Goal: Use online tool/utility: Utilize a website feature to perform a specific function

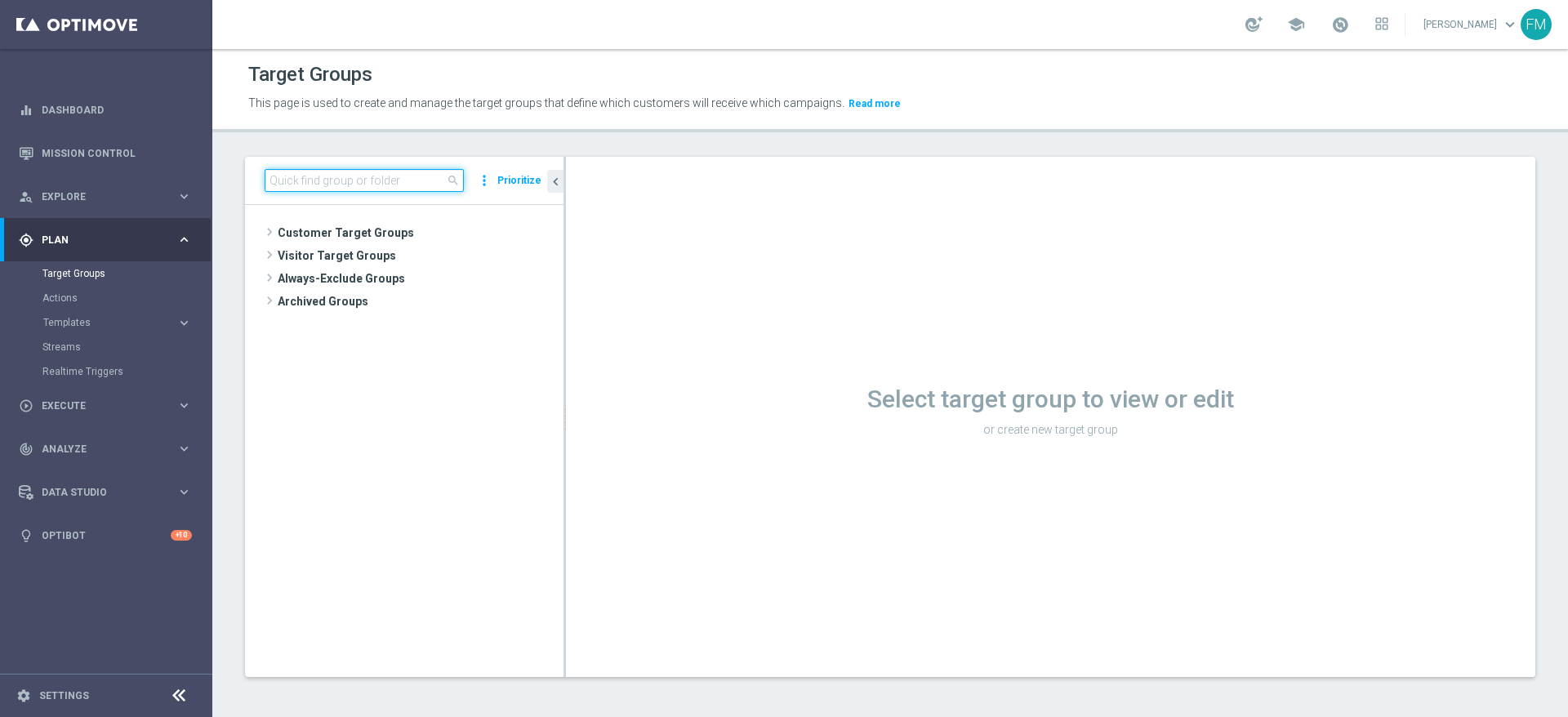
paste input "Risk of Churn Master + Talent tra 0 e 3000"
click at [287, 175] on input at bounding box center [364, 181] width 200 height 23
type input "Risk of Churn Master + Talent tra 0 e 3000"
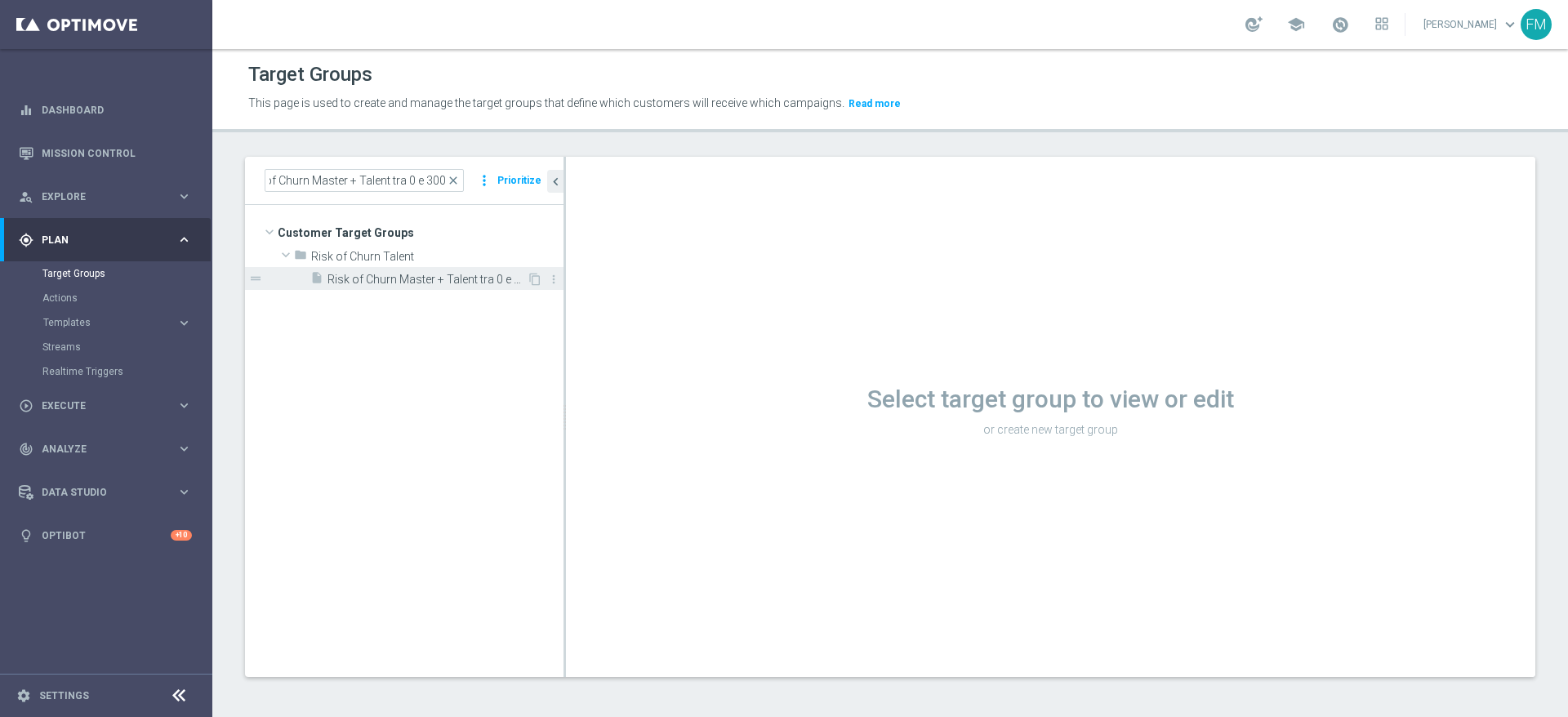
scroll to position [0, 0]
click at [404, 276] on span "Risk of Churn Master + Talent tra 0 e 3000" at bounding box center [427, 279] width 200 height 14
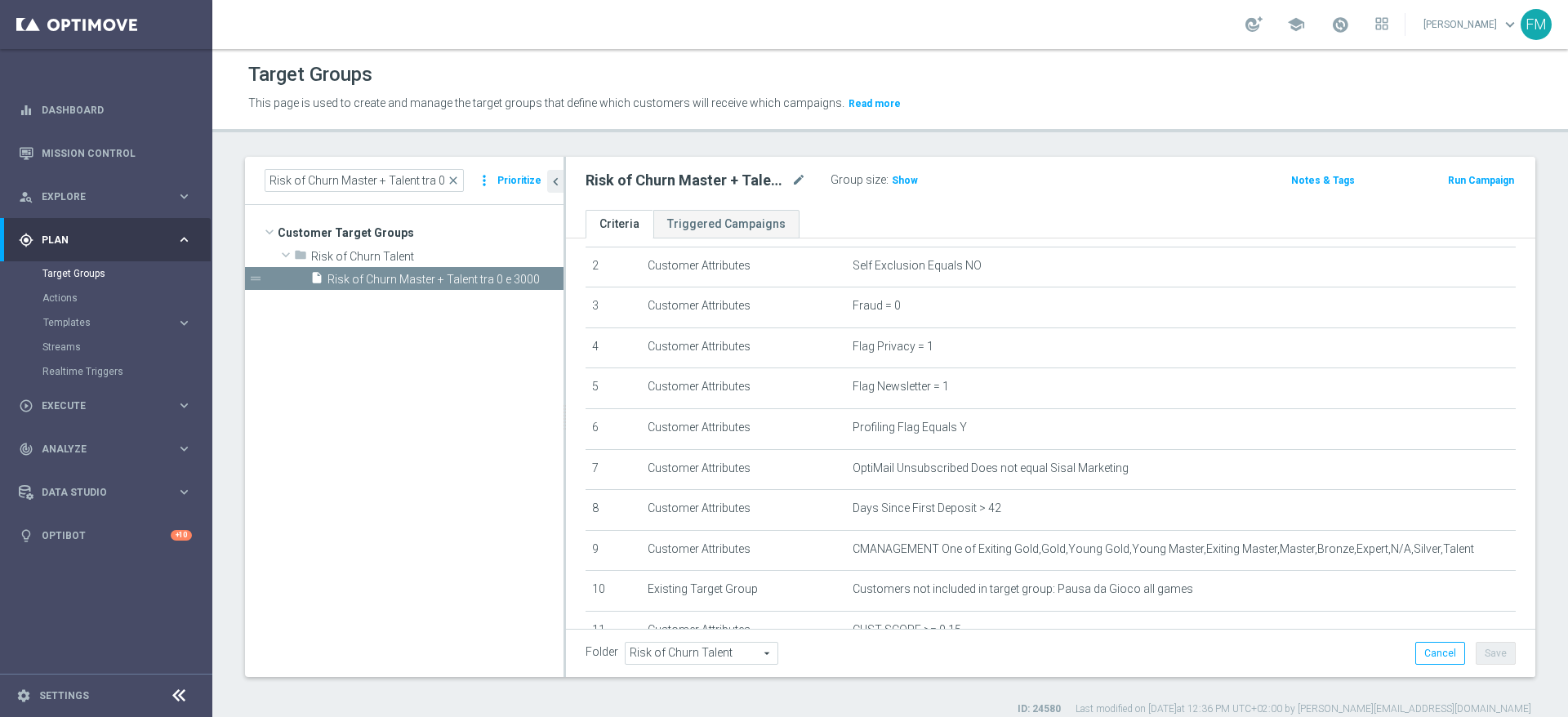
scroll to position [82, 0]
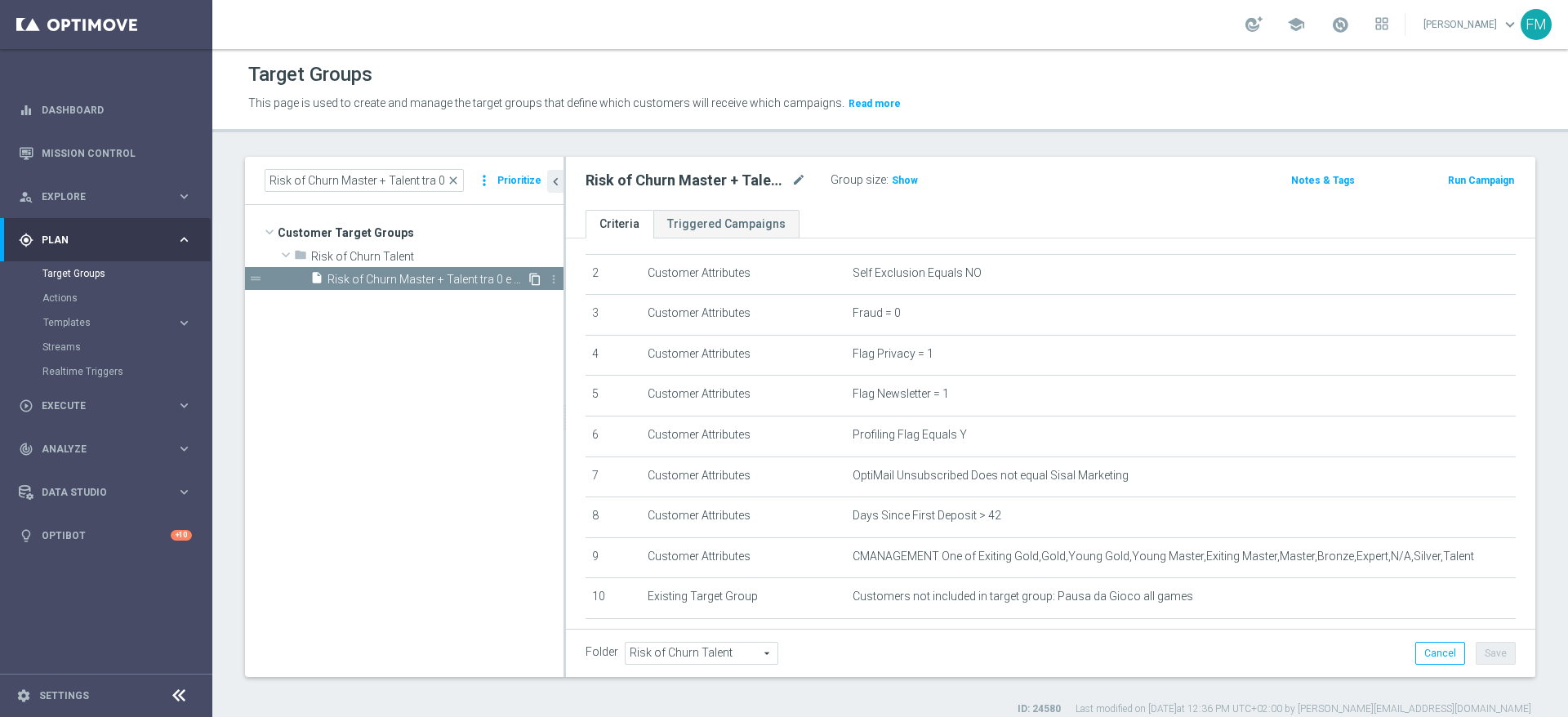
click at [533, 283] on icon "content_copy" at bounding box center [535, 279] width 13 height 13
click at [398, 271] on div "insert_drive_file Copy of Risk of Churn Master + Talent tra 0 e 3000" at bounding box center [418, 278] width 217 height 23
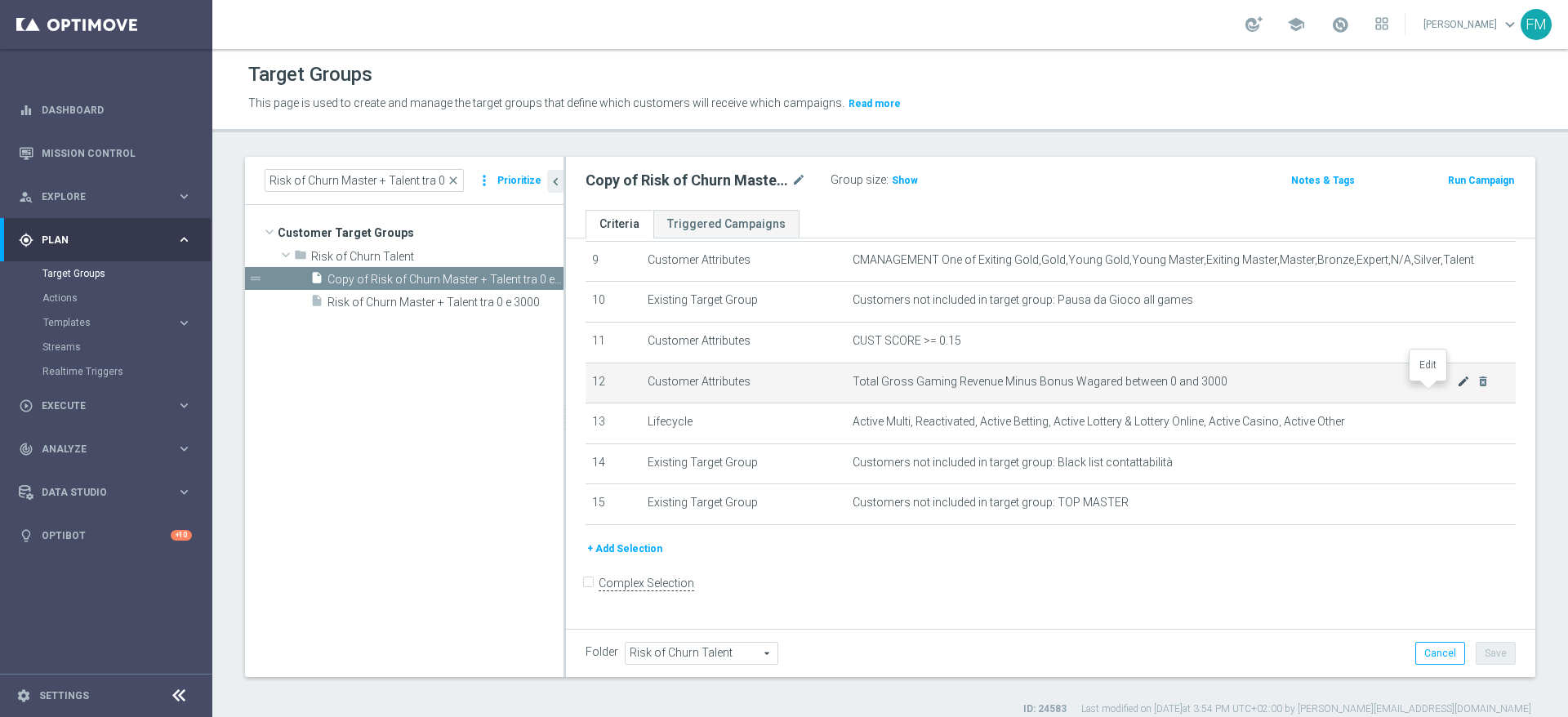
click at [1456, 388] on icon "mode_edit" at bounding box center [1463, 381] width 13 height 13
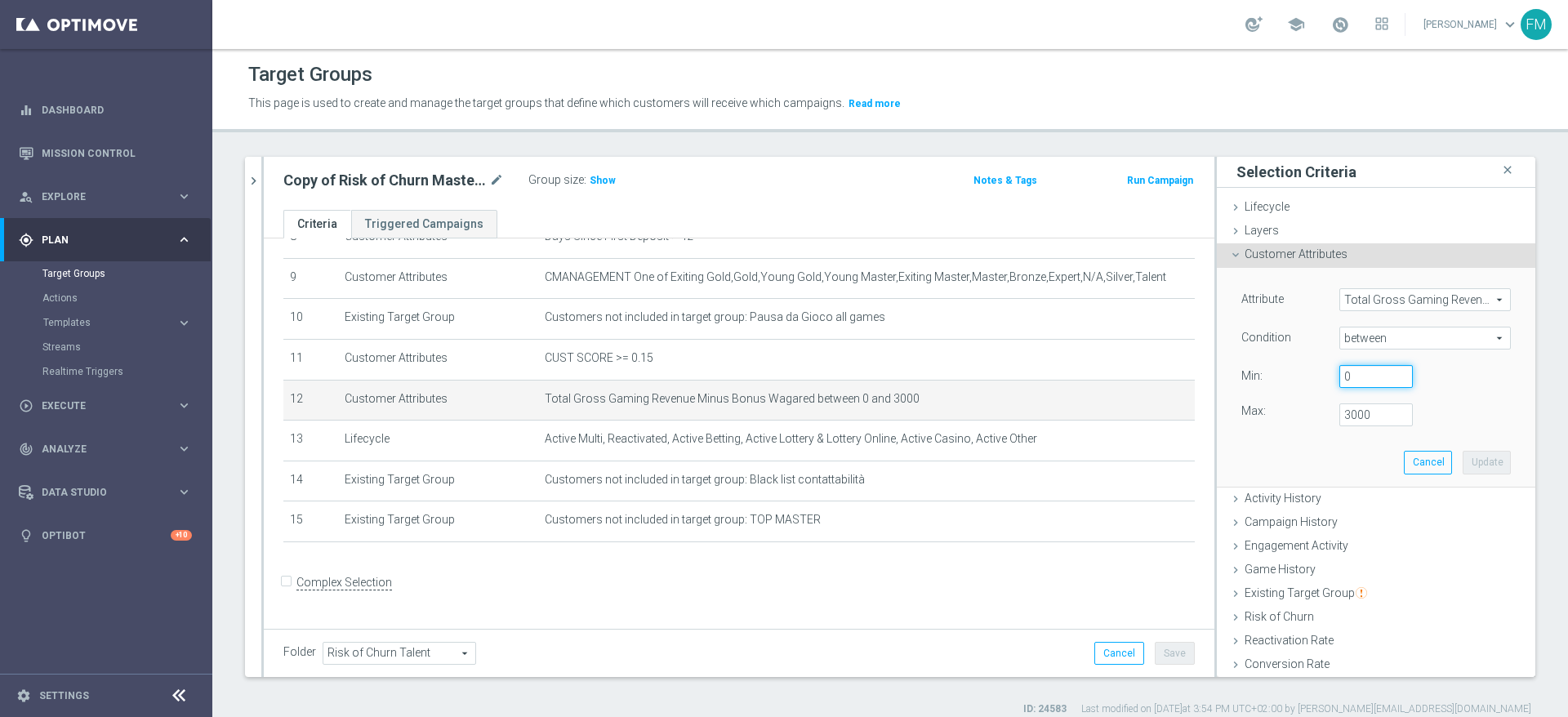
click at [1339, 379] on input "0" at bounding box center [1376, 376] width 74 height 23
type input "300"
click at [1344, 410] on input "3000" at bounding box center [1376, 415] width 74 height 23
type input "3000"
click at [1462, 469] on button "Update" at bounding box center [1486, 463] width 48 height 23
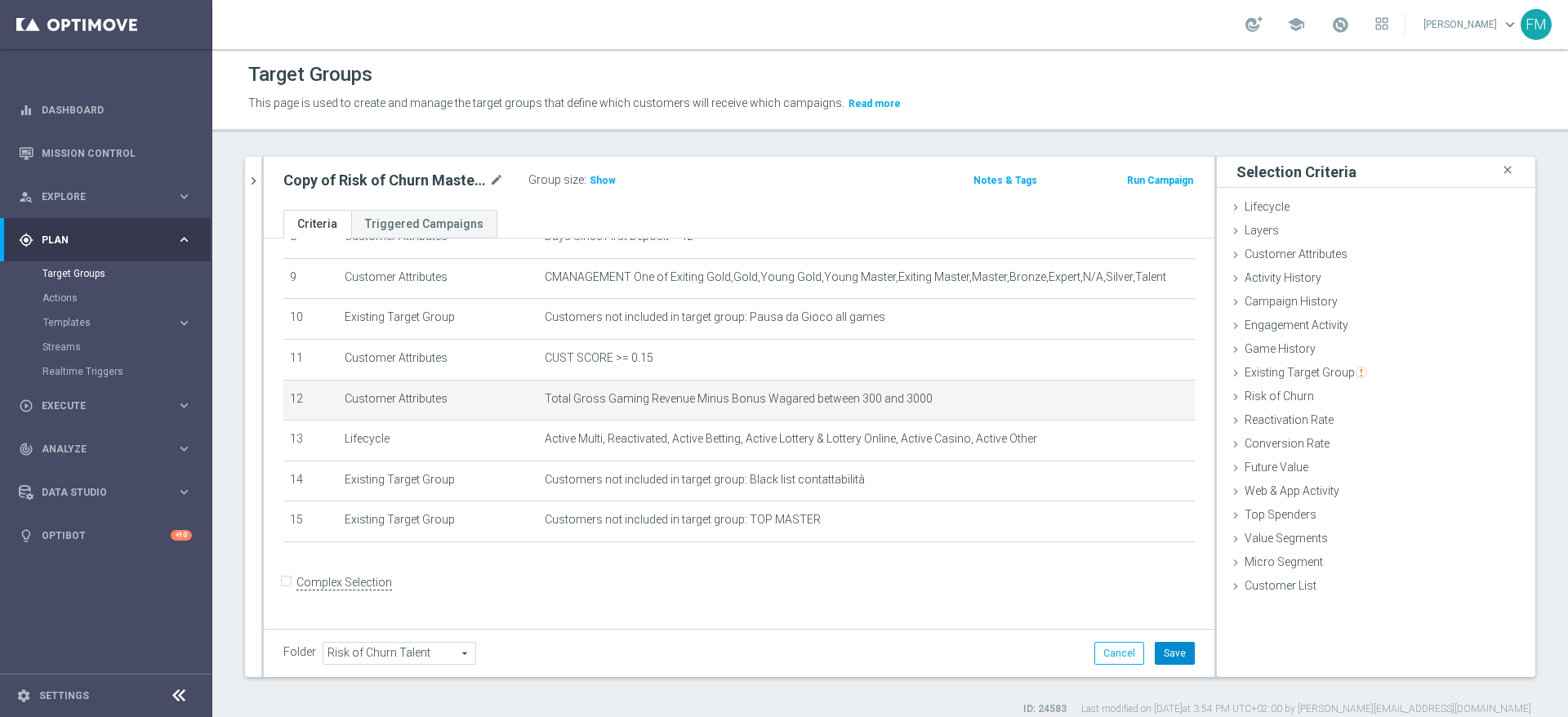
click at [1155, 653] on button "Save" at bounding box center [1175, 654] width 40 height 23
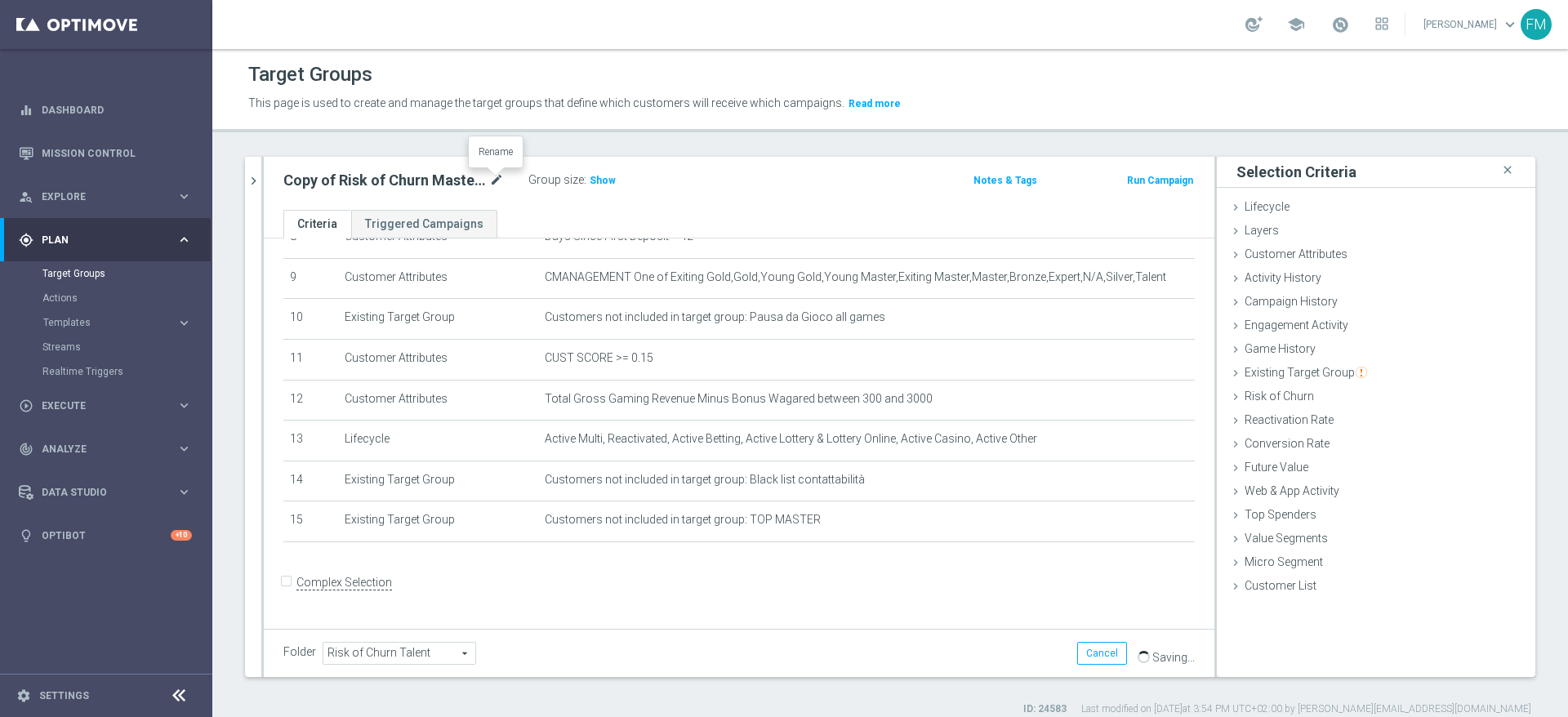
click at [492, 184] on icon "mode_edit" at bounding box center [497, 180] width 15 height 20
click at [320, 177] on input "Copy of Risk of Churn Master + Talent tra 0 e 3000" at bounding box center [393, 182] width 220 height 23
type input "Risk of Churn Master + Talent tra 300 e 3000"
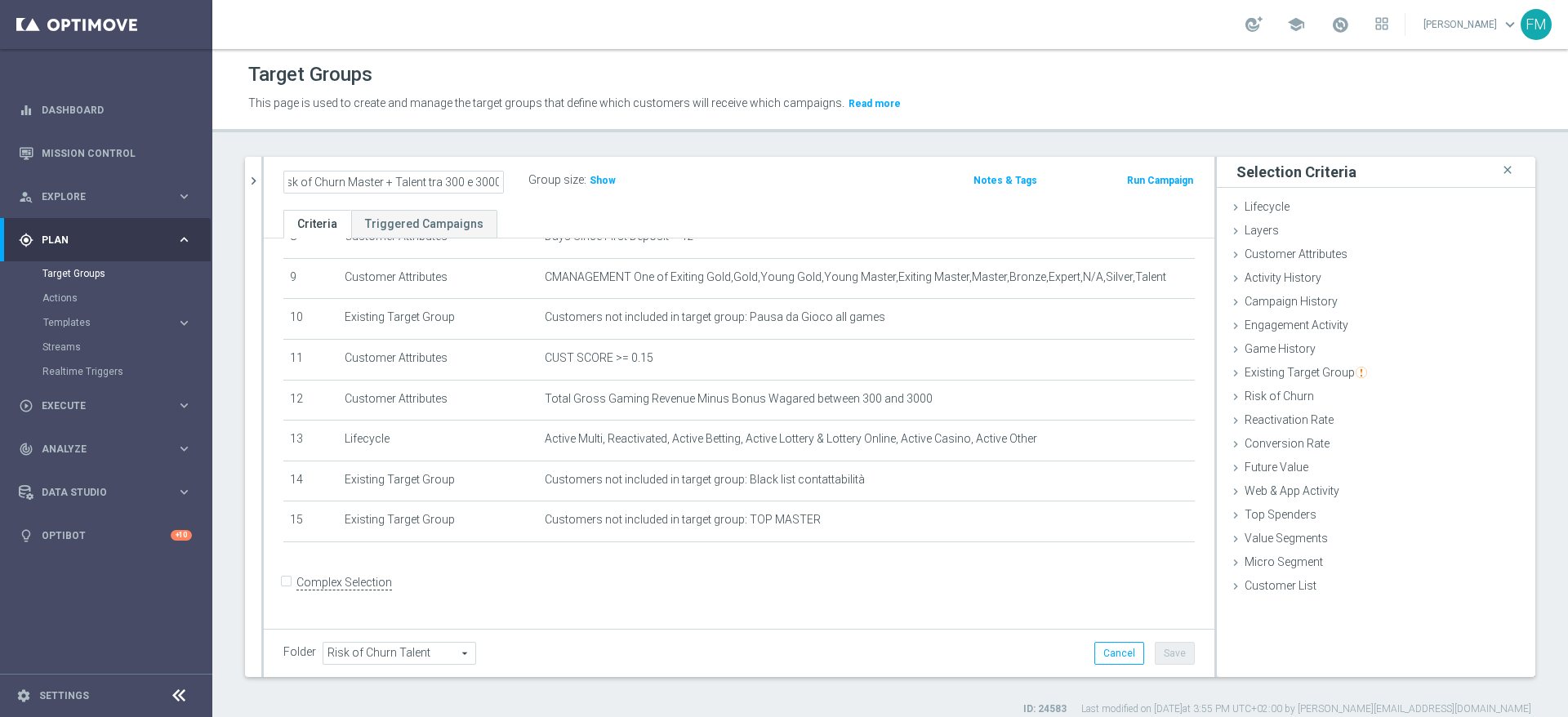
scroll to position [0, 0]
click at [827, 200] on div "Risk of Churn Master + Talent tra 300 e 3000 Group size : Show Notes & Tags Run…" at bounding box center [739, 184] width 950 height 53
click at [601, 179] on span "Show" at bounding box center [602, 181] width 26 height 11
click at [1156, 649] on button "Save" at bounding box center [1175, 654] width 40 height 23
click at [497, 183] on icon "mode_edit" at bounding box center [497, 180] width 15 height 20
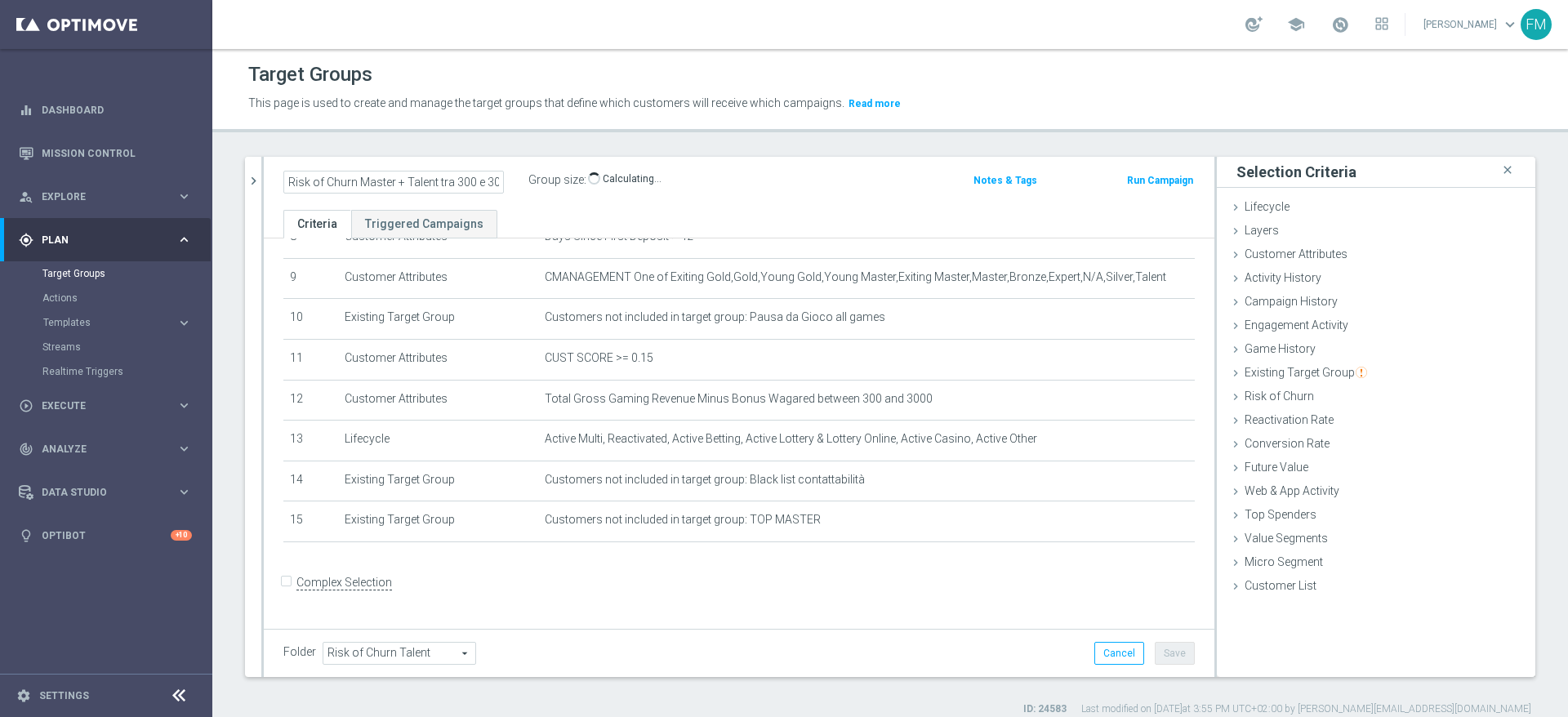
scroll to position [0, 12]
click at [248, 173] on icon "chevron_right" at bounding box center [253, 181] width 15 height 15
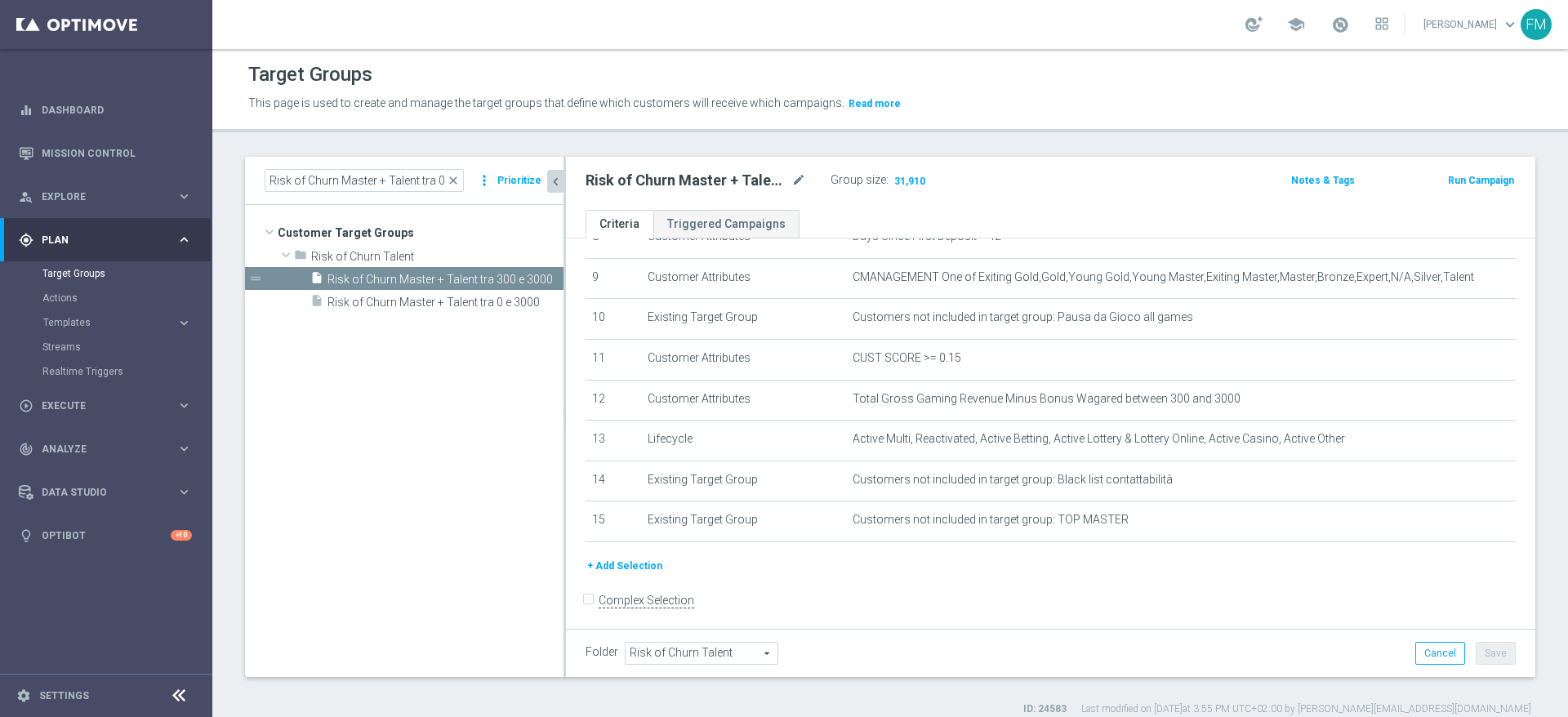
scroll to position [379, 0]
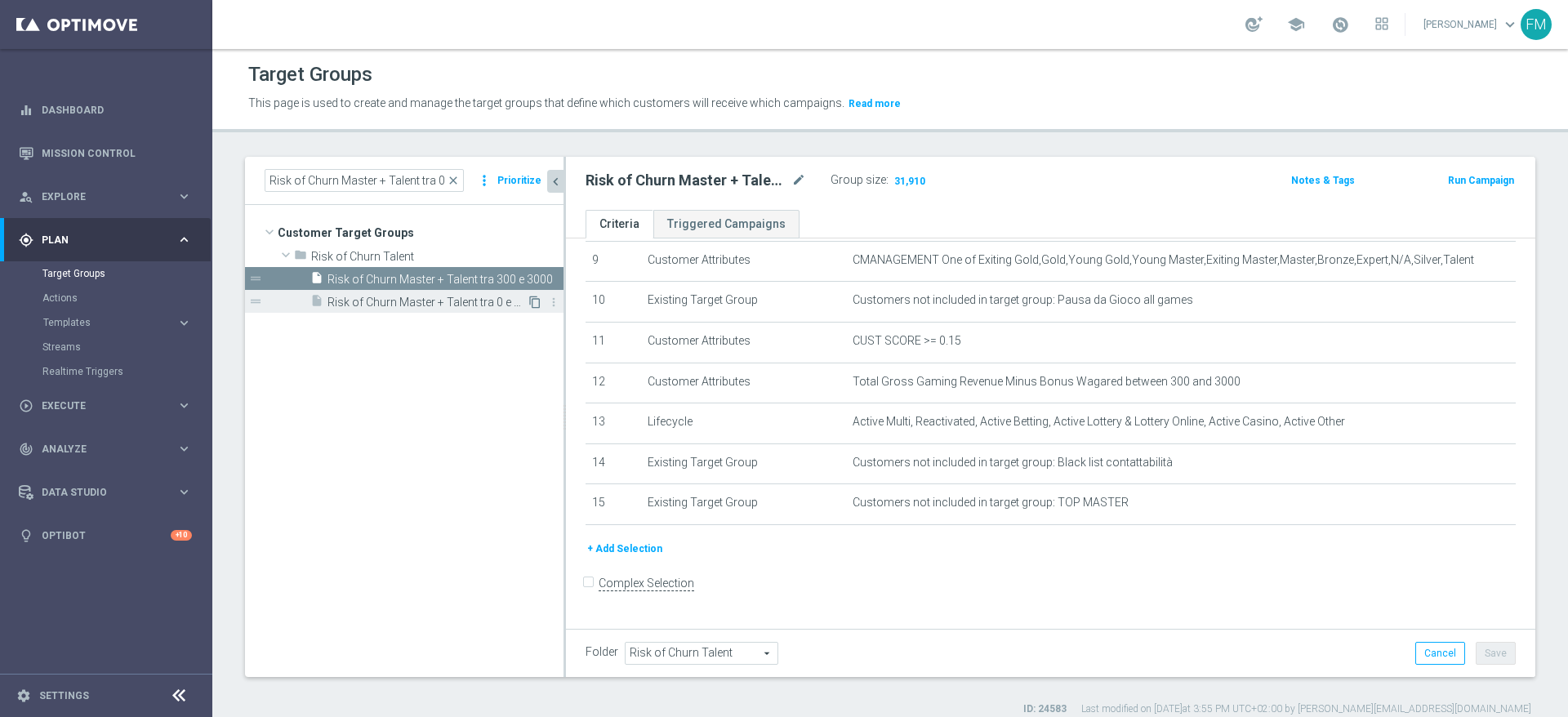
click at [529, 302] on icon "content_copy" at bounding box center [535, 303] width 13 height 13
click at [556, 278] on icon "more_vert" at bounding box center [554, 279] width 13 height 13
click at [575, 324] on icon "delete" at bounding box center [571, 326] width 13 height 13
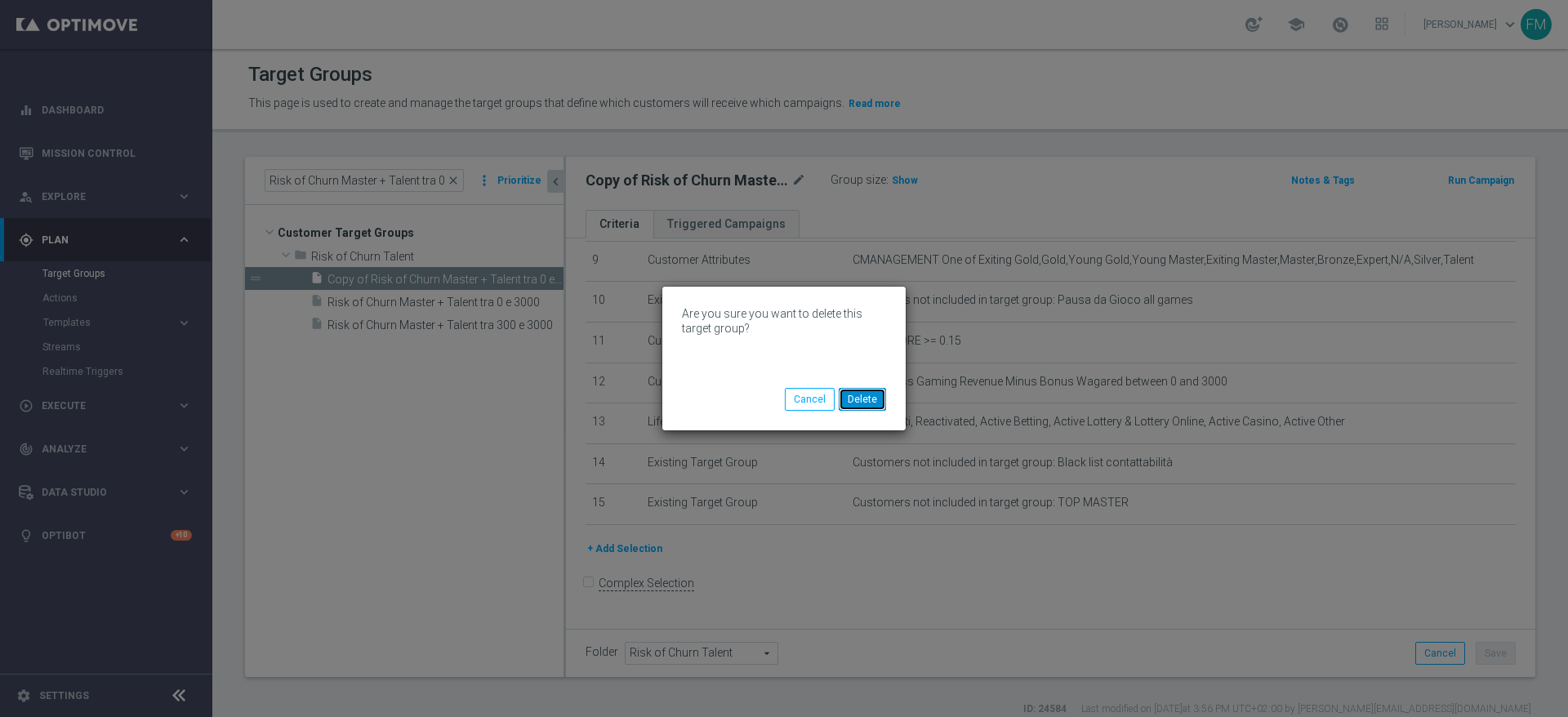
click at [862, 399] on button "Delete" at bounding box center [862, 399] width 47 height 23
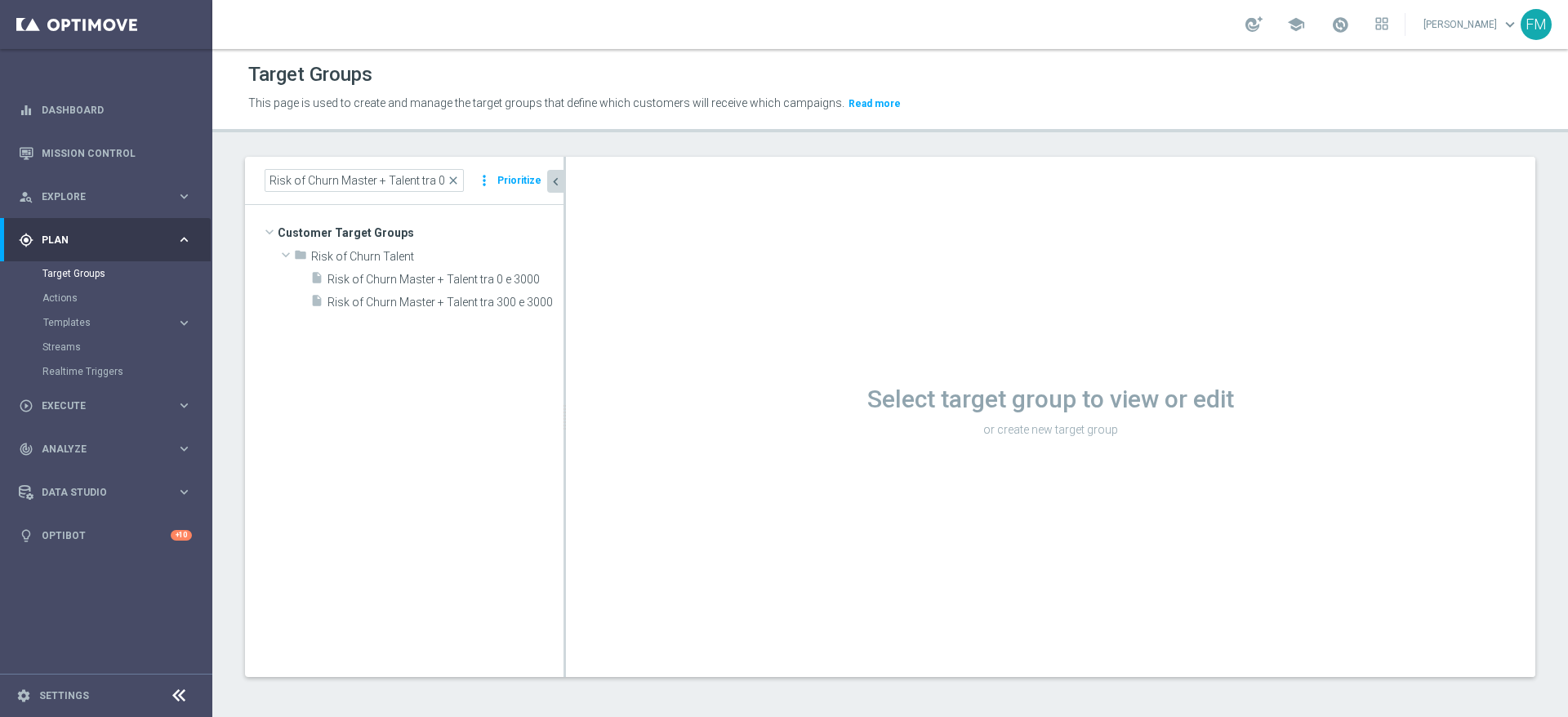
click at [487, 308] on span "Risk of Churn Master + Talent tra 300 e 3000" at bounding box center [445, 303] width 236 height 14
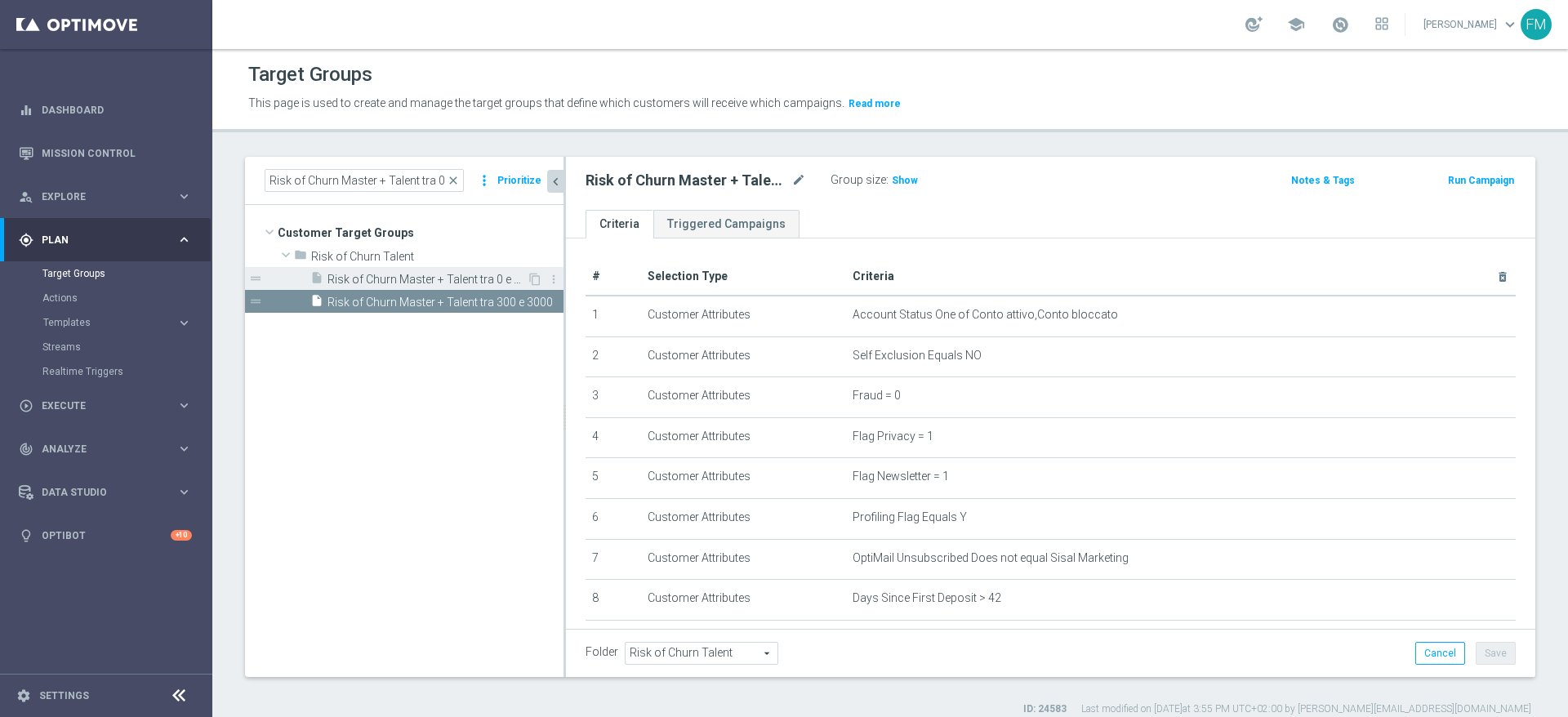
click at [476, 275] on span "Risk of Churn Master + Talent tra 0 e 3000" at bounding box center [427, 279] width 200 height 14
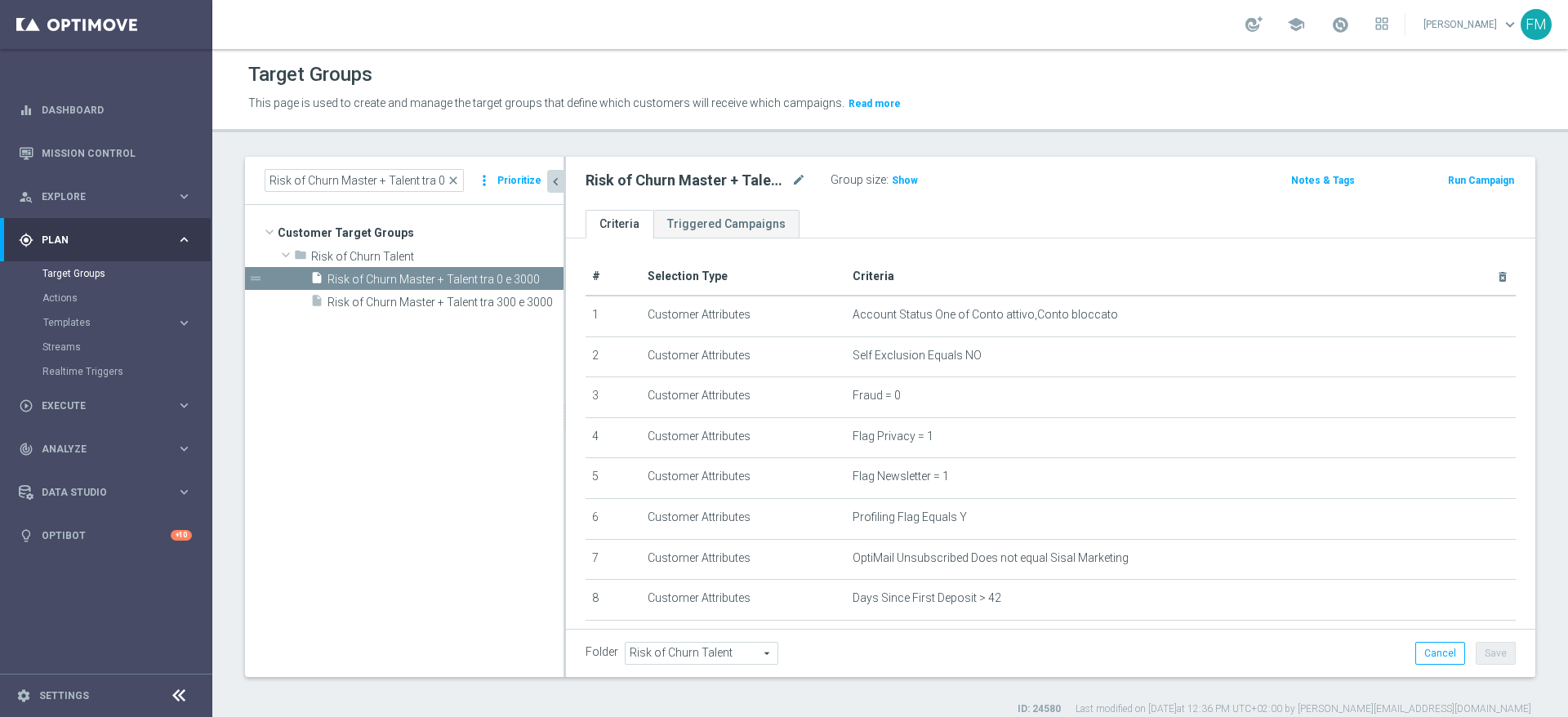
scroll to position [379, 0]
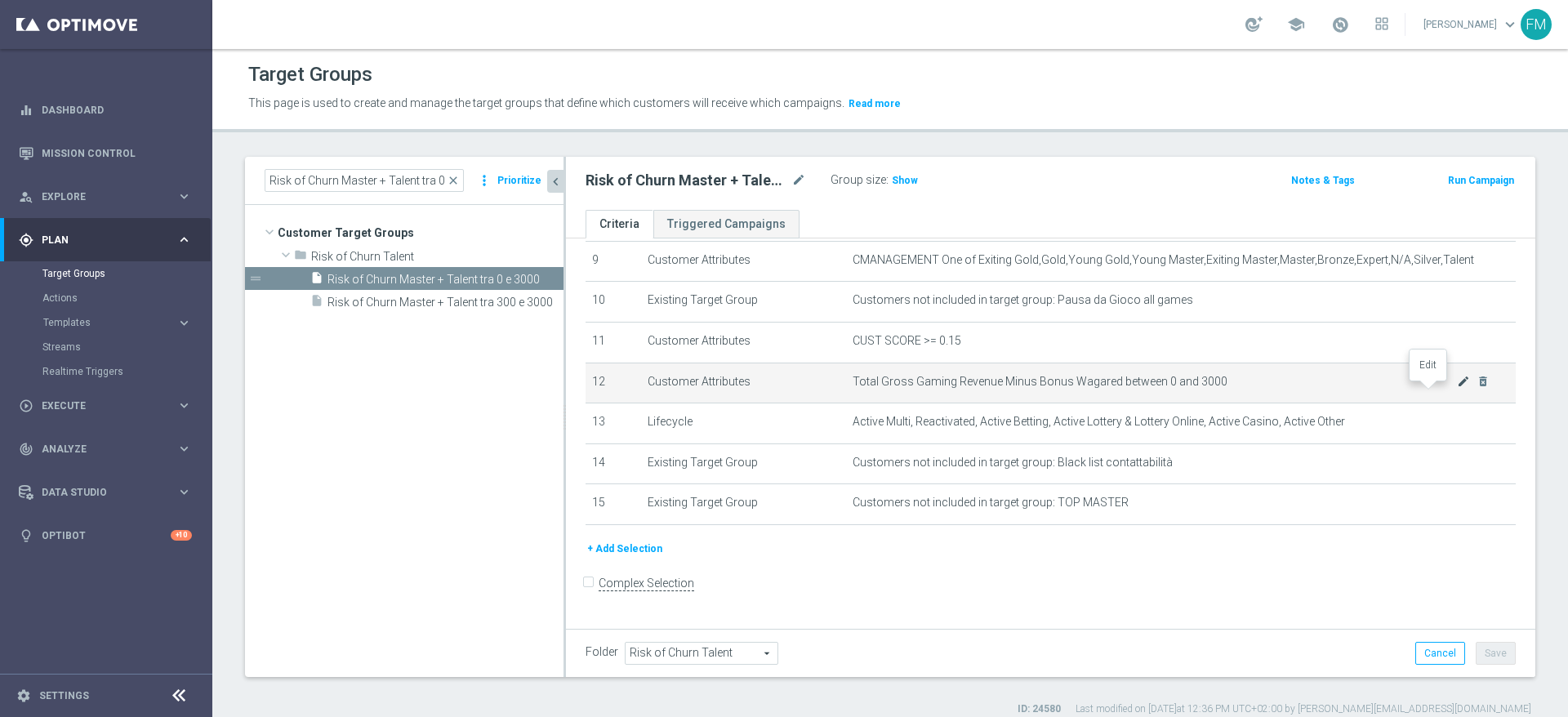
click at [1456, 388] on icon "mode_edit" at bounding box center [1463, 381] width 13 height 13
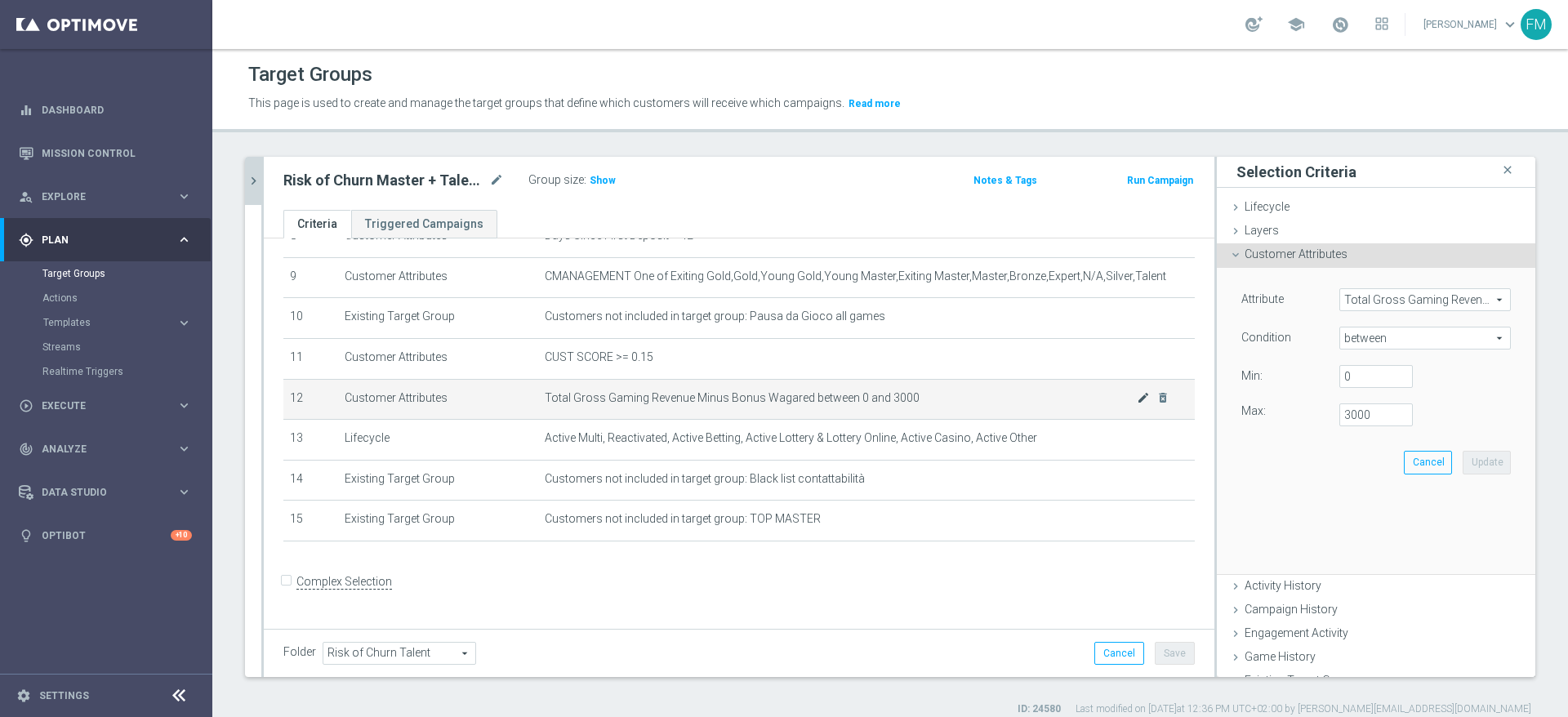
scroll to position [362, 0]
click at [1343, 411] on input "3000" at bounding box center [1376, 415] width 74 height 23
type input "300"
click at [1462, 458] on button "Update" at bounding box center [1486, 463] width 48 height 23
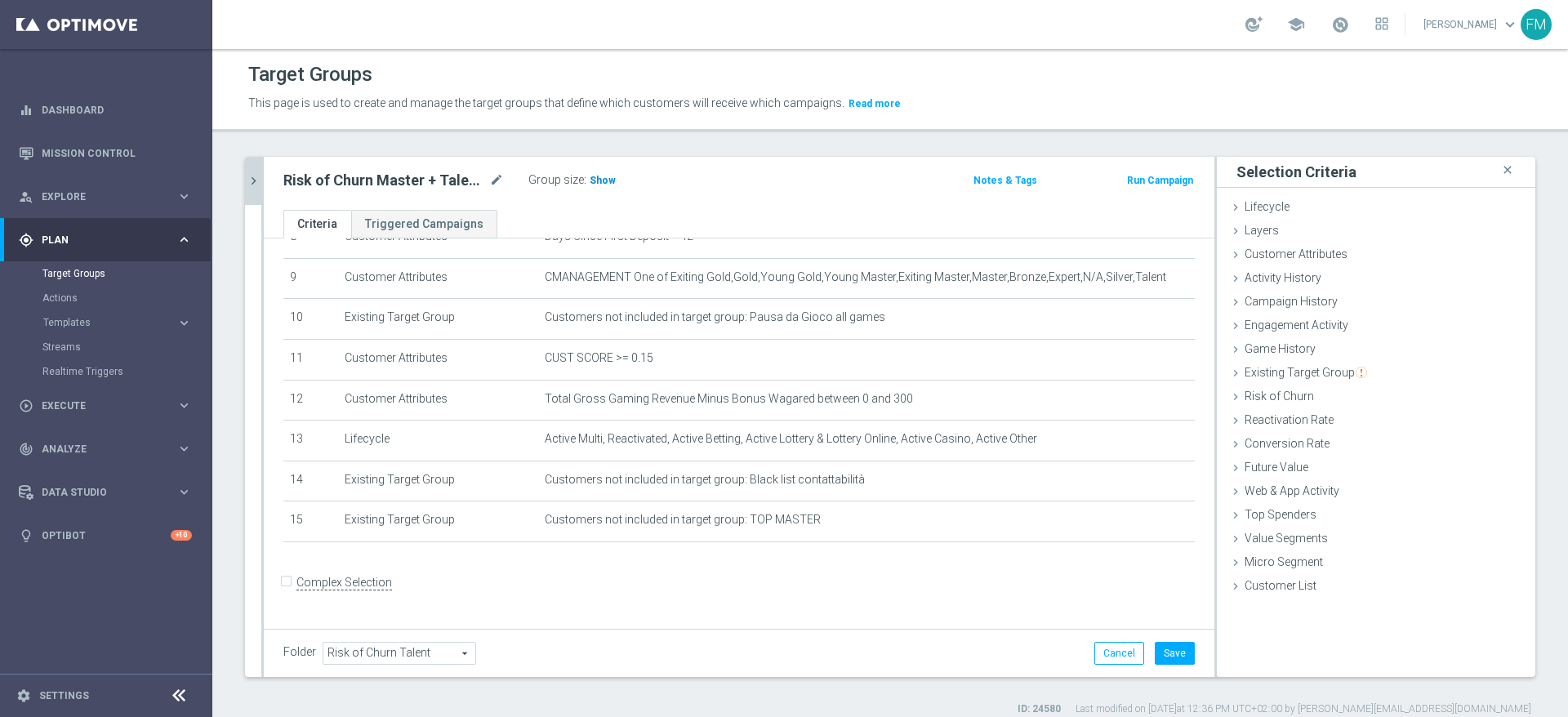
click at [589, 175] on span "Show" at bounding box center [602, 181] width 26 height 11
click at [1155, 657] on button "Save" at bounding box center [1175, 654] width 40 height 23
click at [492, 179] on icon "mode_edit" at bounding box center [497, 180] width 15 height 20
click at [498, 183] on input "Risk of Churn Master + Talent tra 0 e 3000" at bounding box center [393, 182] width 220 height 23
type input "Risk of Churn Master + Talent tra 0 e 300"
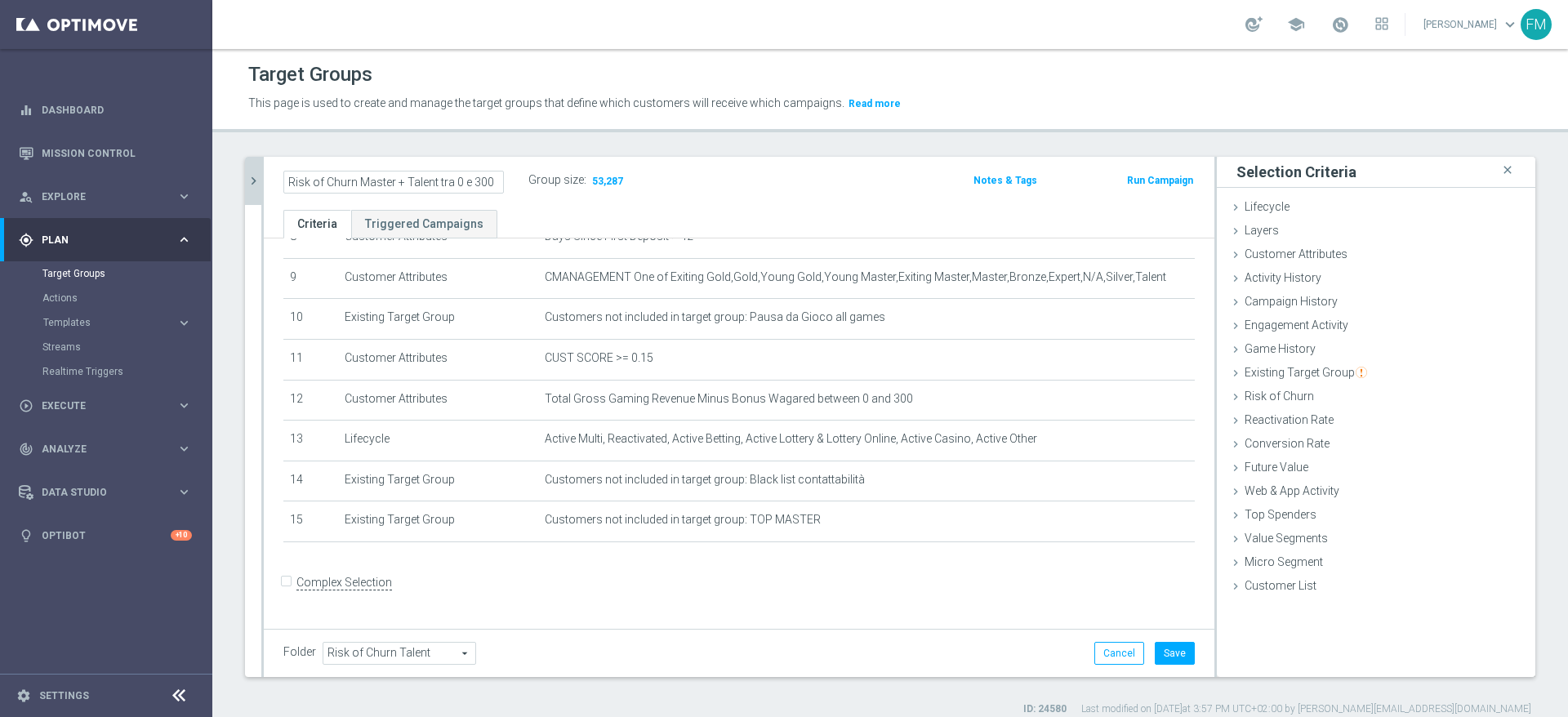
click at [654, 212] on ul "Criteria Triggered Campaigns" at bounding box center [739, 224] width 950 height 28
click at [490, 183] on icon "mode_edit" at bounding box center [497, 180] width 15 height 20
click at [71, 201] on div "person_search Explore" at bounding box center [97, 197] width 158 height 15
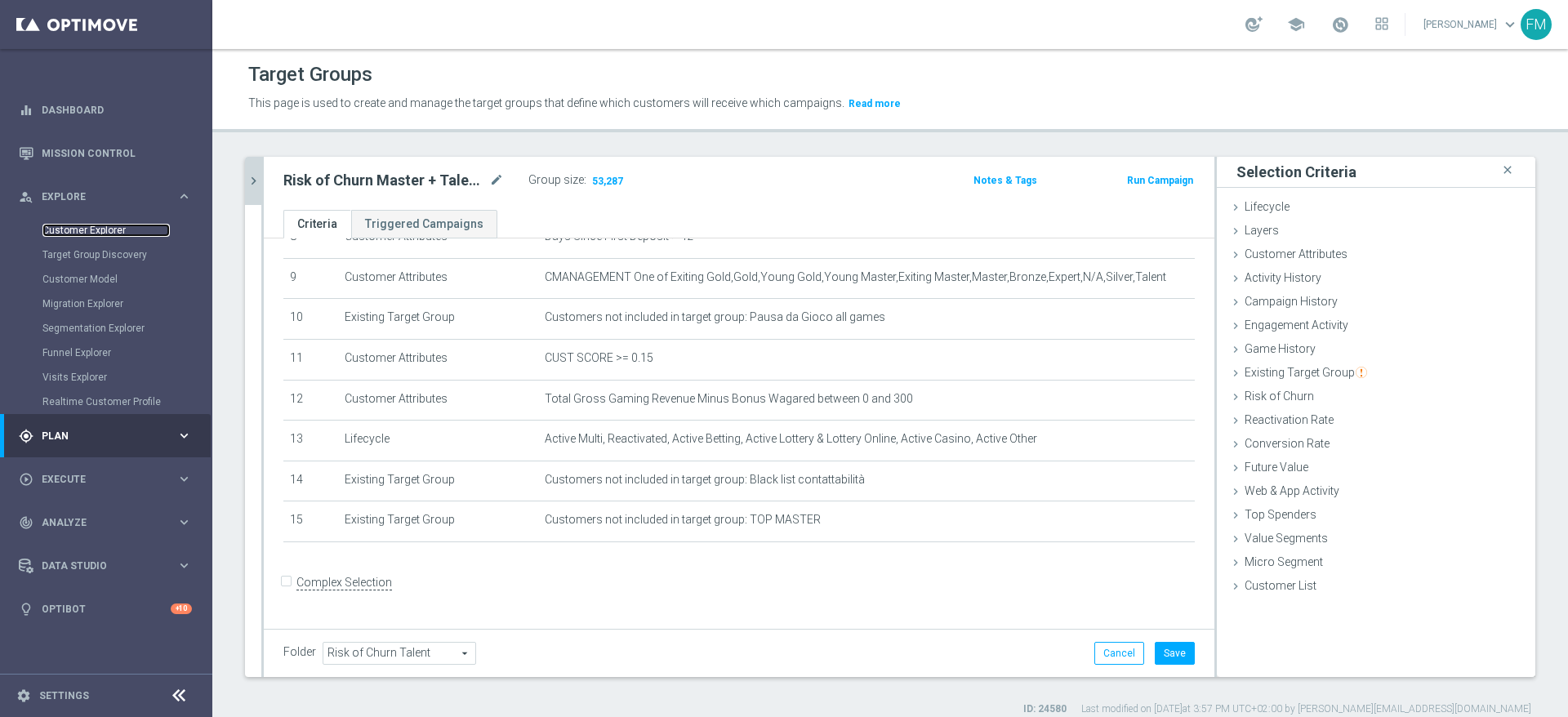
click at [78, 228] on link "Customer Explorer" at bounding box center [106, 231] width 128 height 13
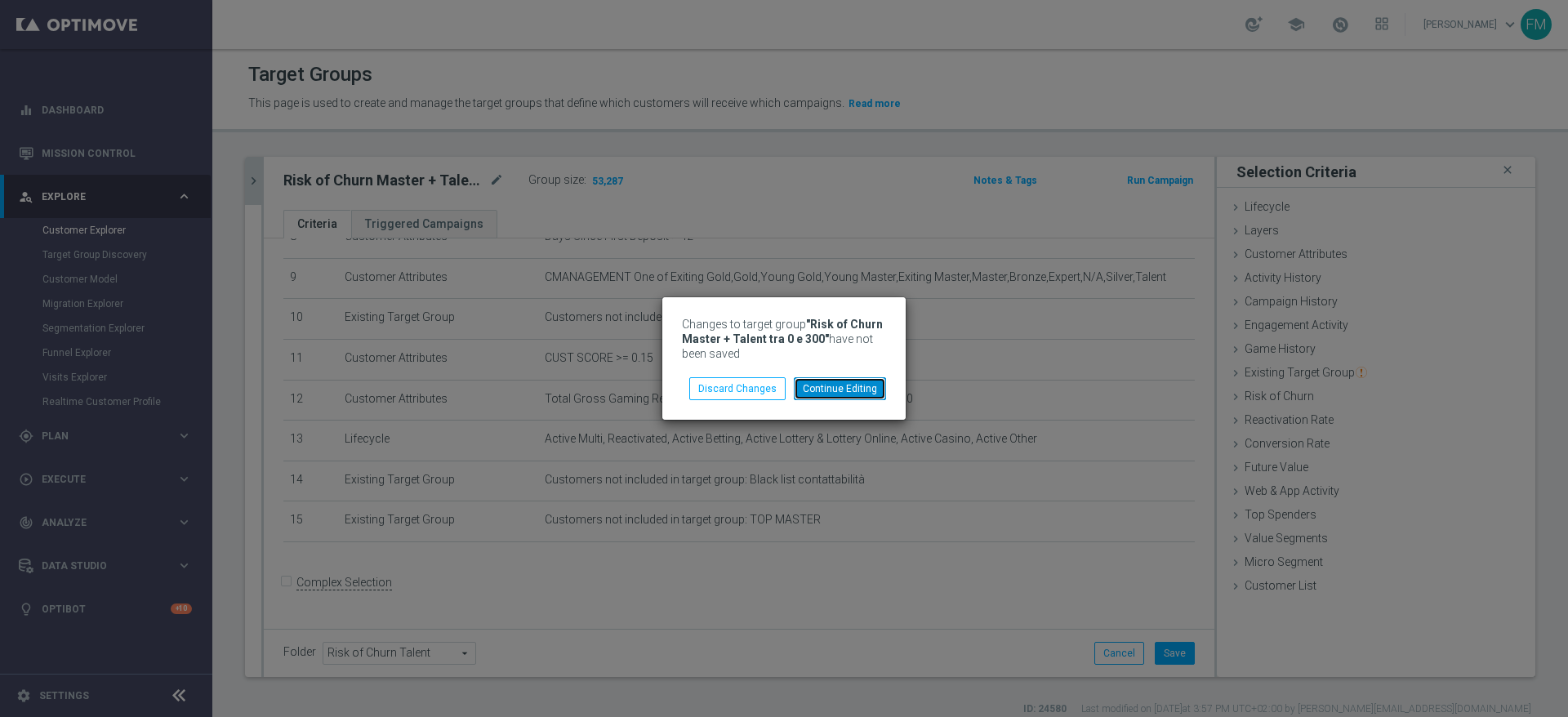
click at [832, 390] on button "Continue Editing" at bounding box center [840, 389] width 93 height 23
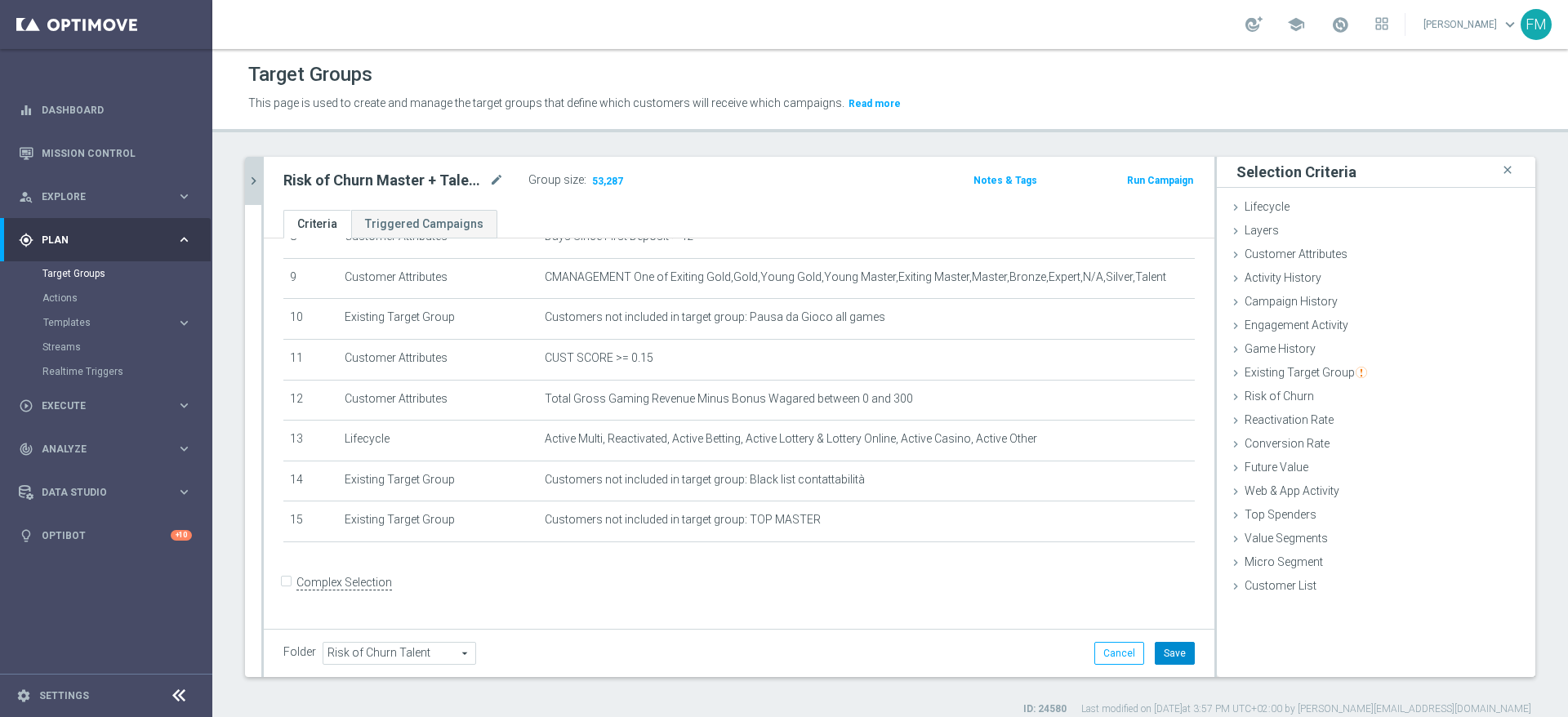
click at [1155, 652] on button "Save" at bounding box center [1175, 654] width 40 height 23
click at [73, 200] on span "Explore" at bounding box center [109, 197] width 134 height 9
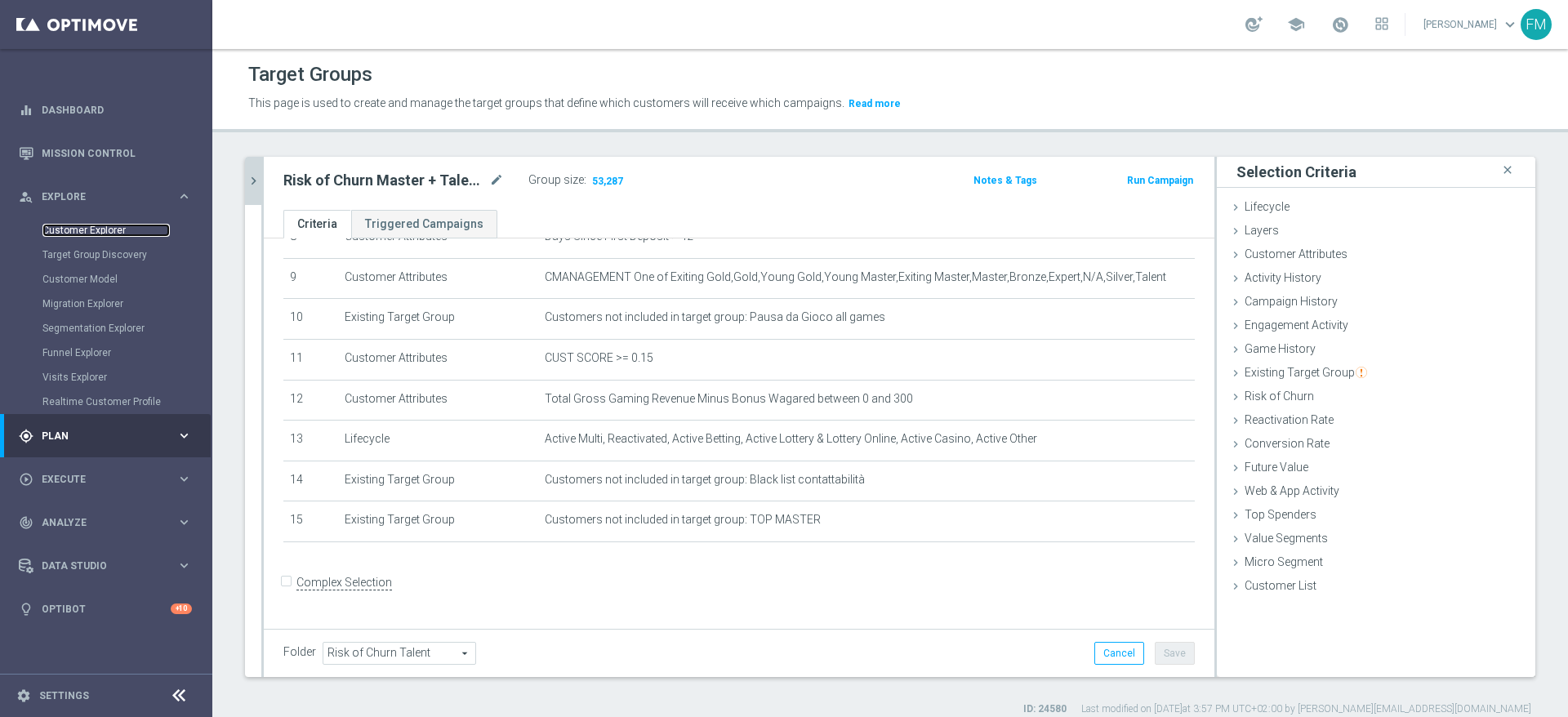
click at [68, 230] on link "Customer Explorer" at bounding box center [106, 231] width 128 height 13
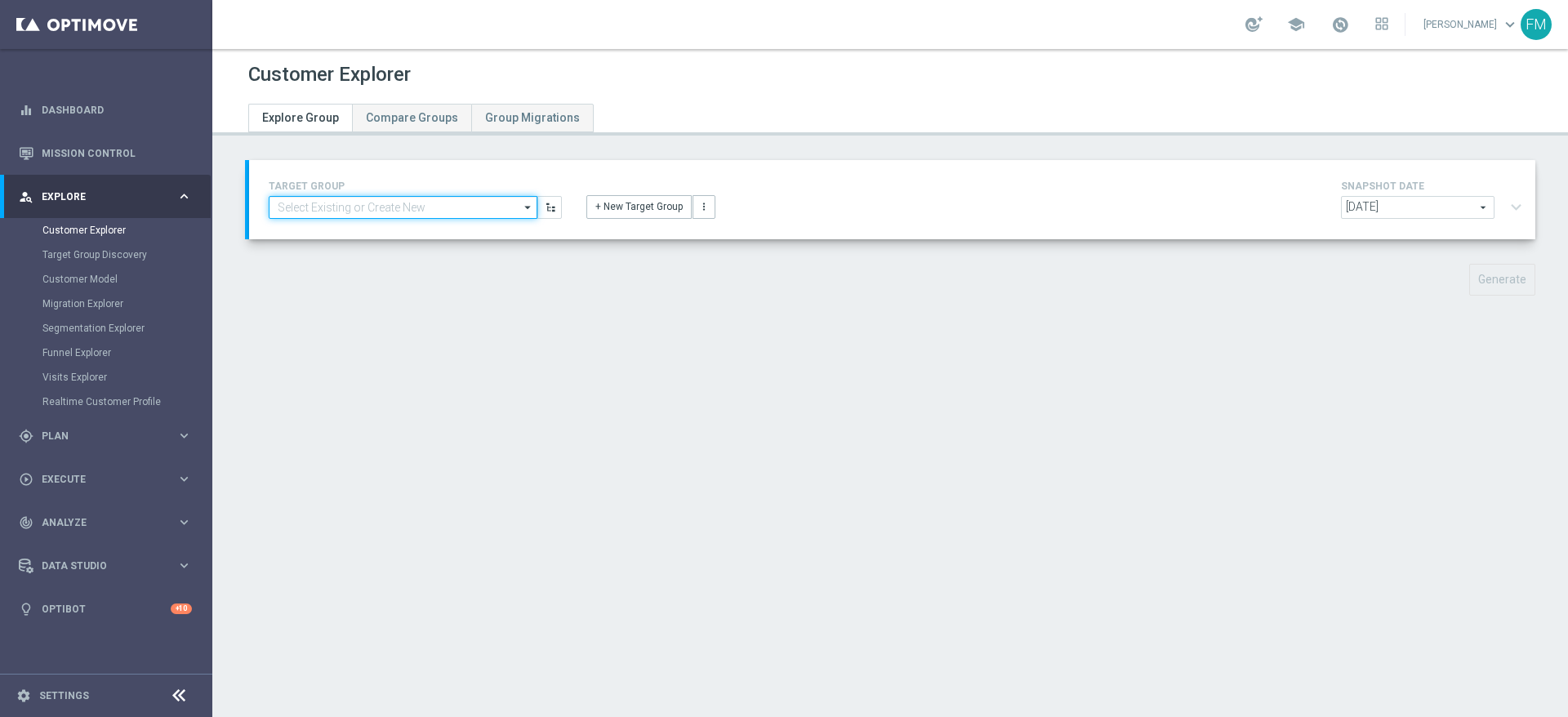
click at [507, 201] on input at bounding box center [403, 207] width 269 height 23
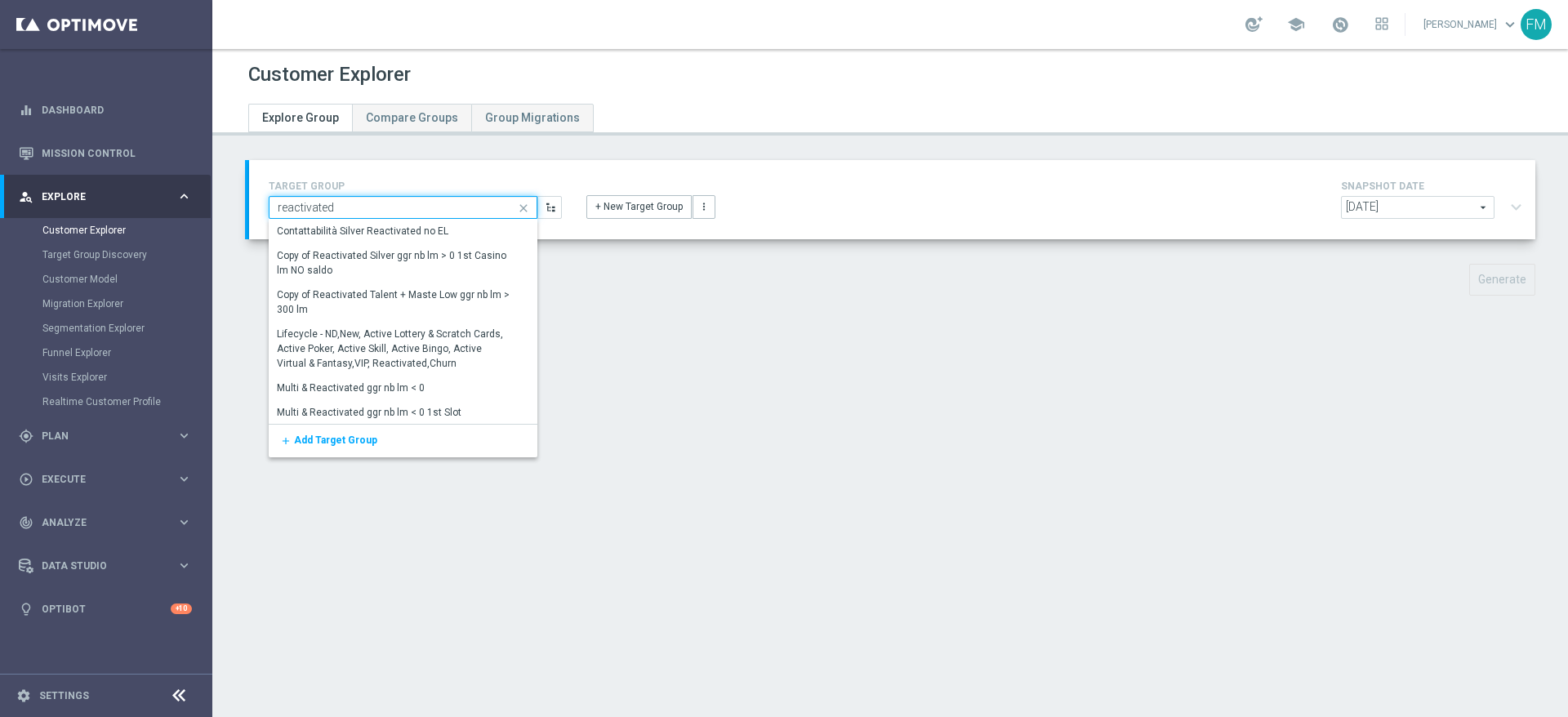
type input "reactivated"
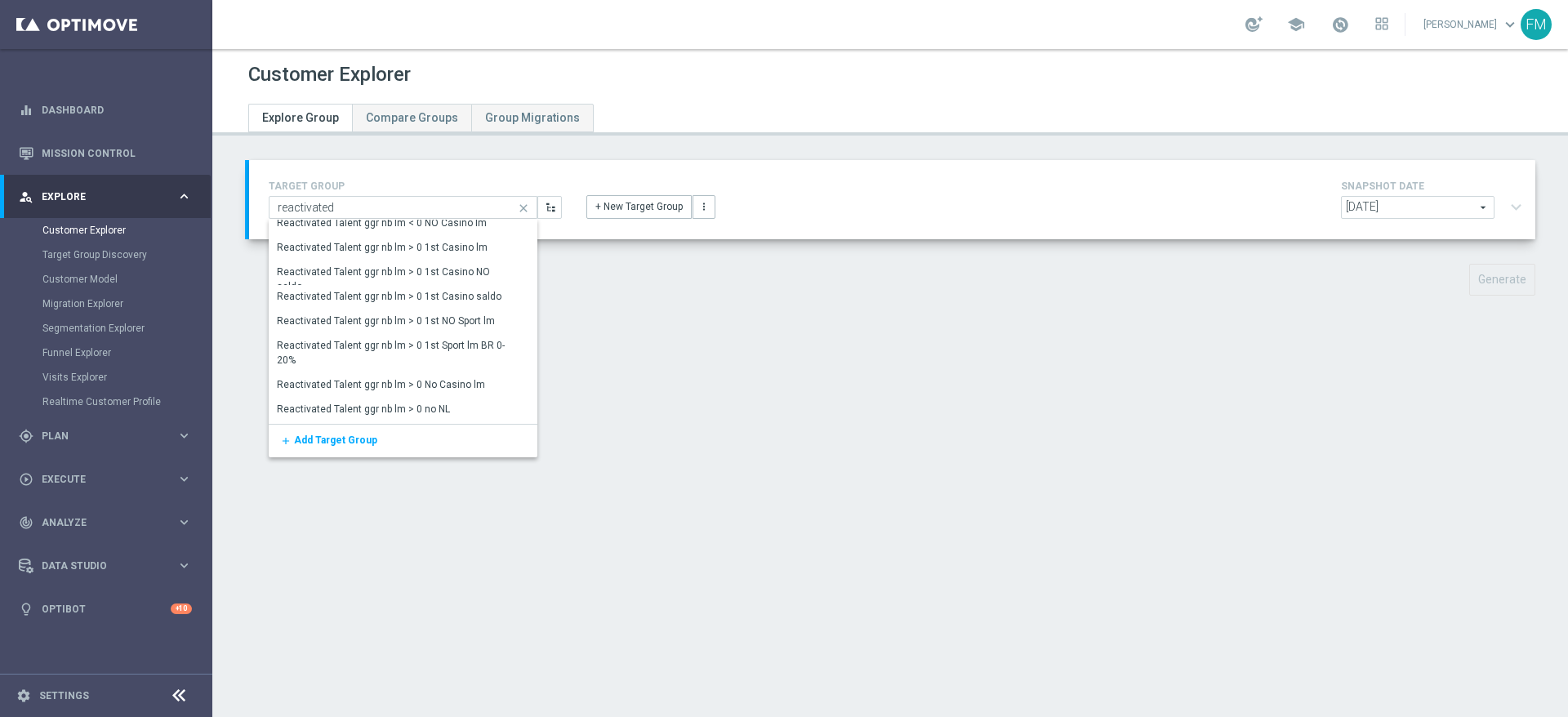
scroll to position [1903, 0]
click at [453, 407] on div "Silver Reactivated no EL Analisi" at bounding box center [393, 411] width 251 height 25
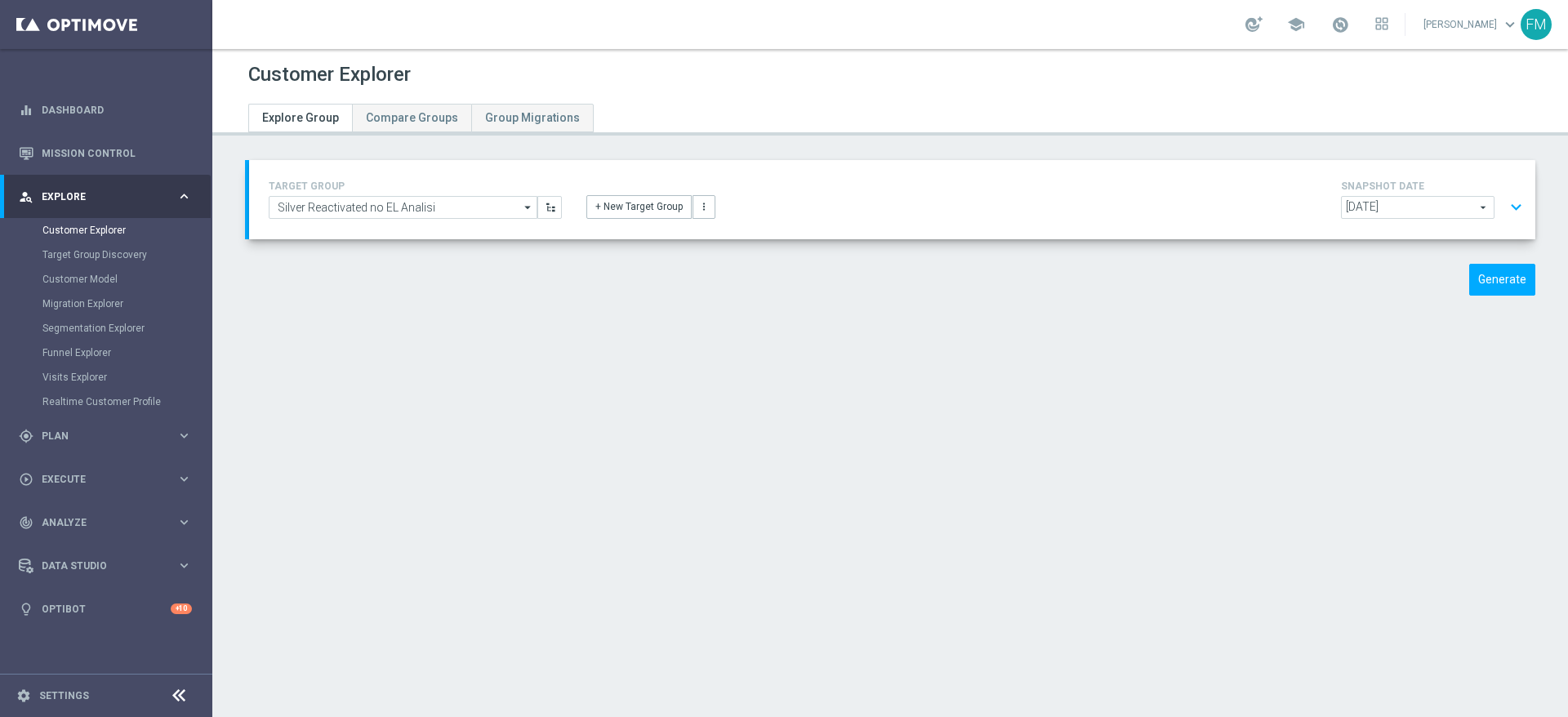
click at [1379, 203] on span "[DATE]" at bounding box center [1418, 207] width 152 height 21
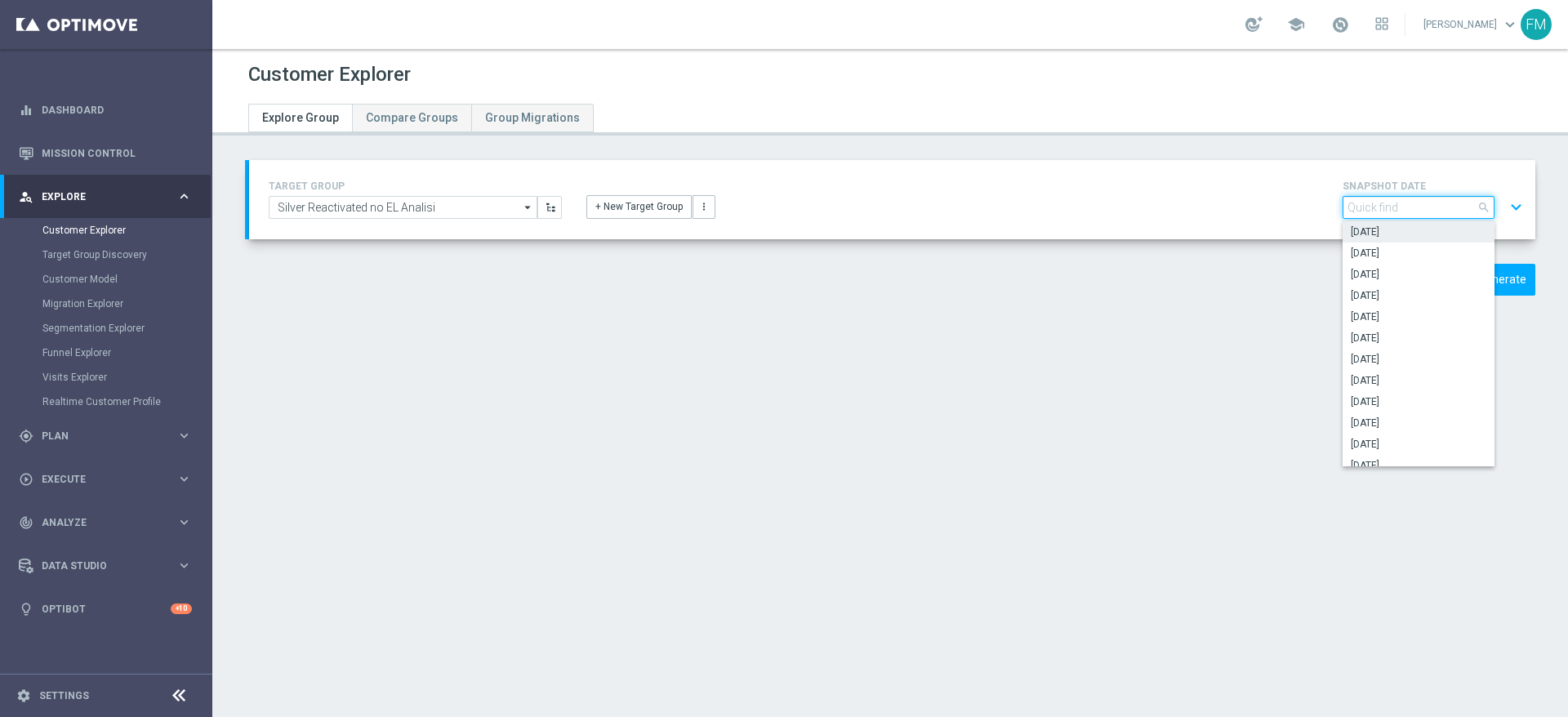
click at [1379, 203] on input "search" at bounding box center [1418, 207] width 152 height 23
click at [1397, 272] on span "[DATE]" at bounding box center [1418, 274] width 135 height 13
type input "[DATE]"
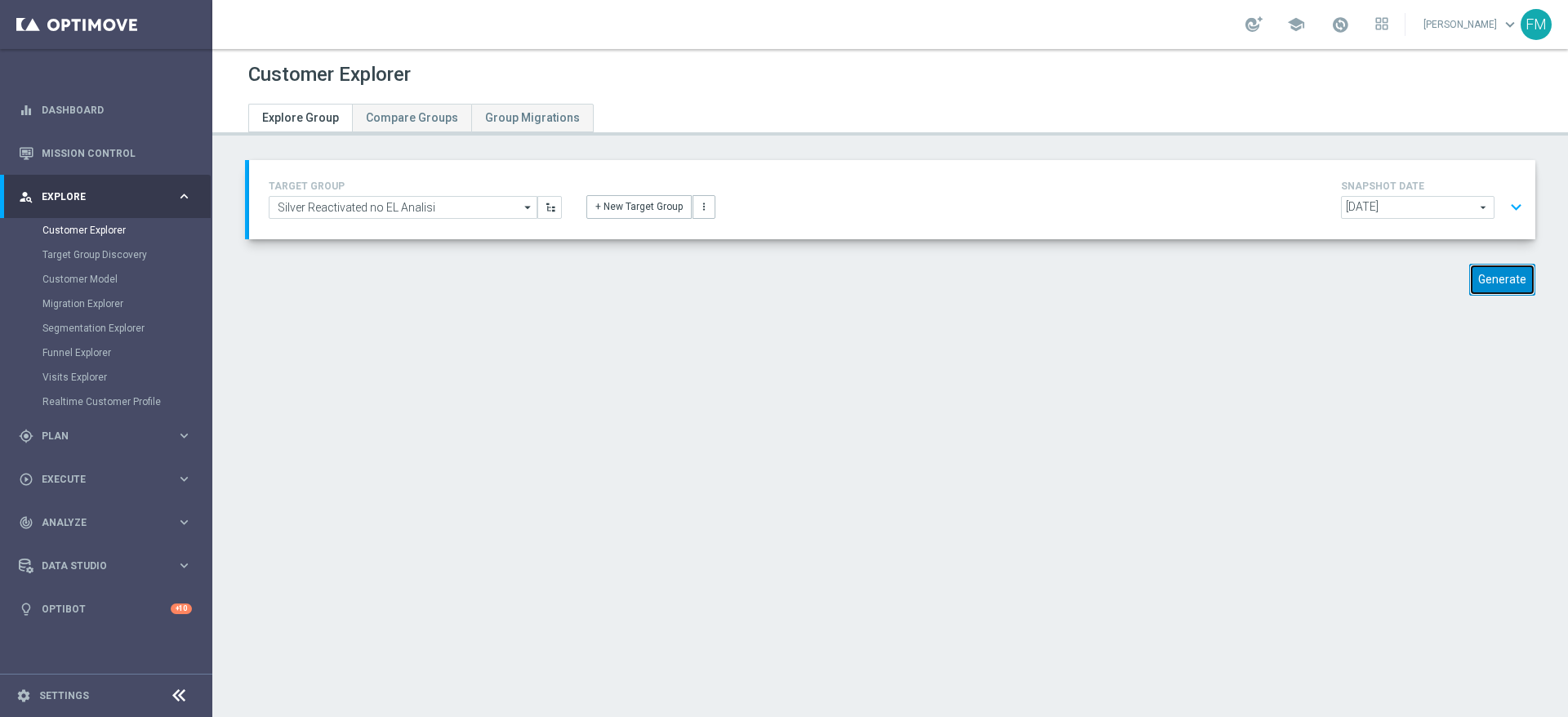
click at [1476, 282] on button "Generate" at bounding box center [1502, 280] width 66 height 32
click at [825, 392] on div "Customer Explorer Explore Group Compare Groups Group Migrations TARGET GROUP Si…" at bounding box center [889, 383] width 1355 height 668
click at [1402, 533] on div "Customer Explorer Explore Group Compare Groups Group Migrations TARGET GROUP Si…" at bounding box center [889, 383] width 1355 height 668
click at [1502, 286] on button "Generate" at bounding box center [1502, 280] width 66 height 32
type input "2024-09-21"
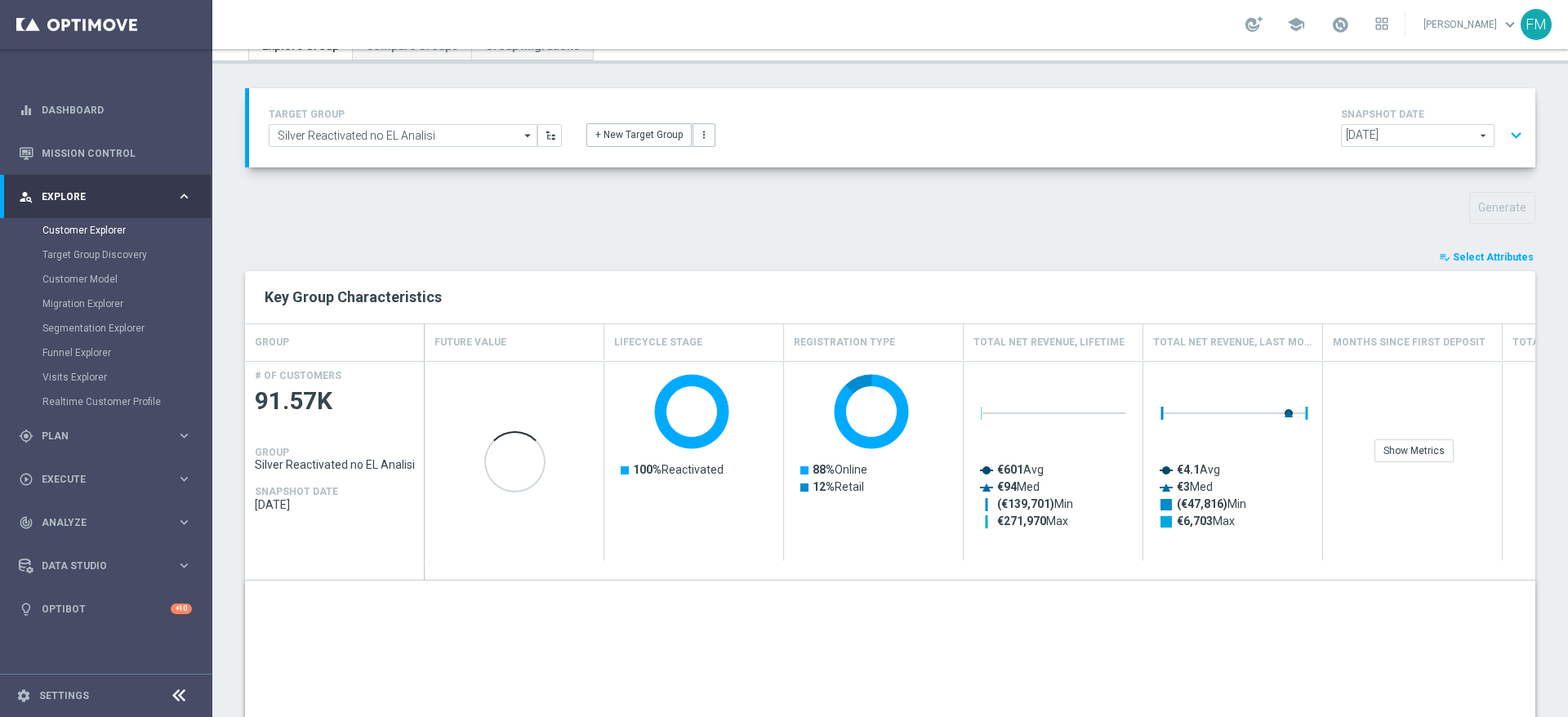
scroll to position [77, 0]
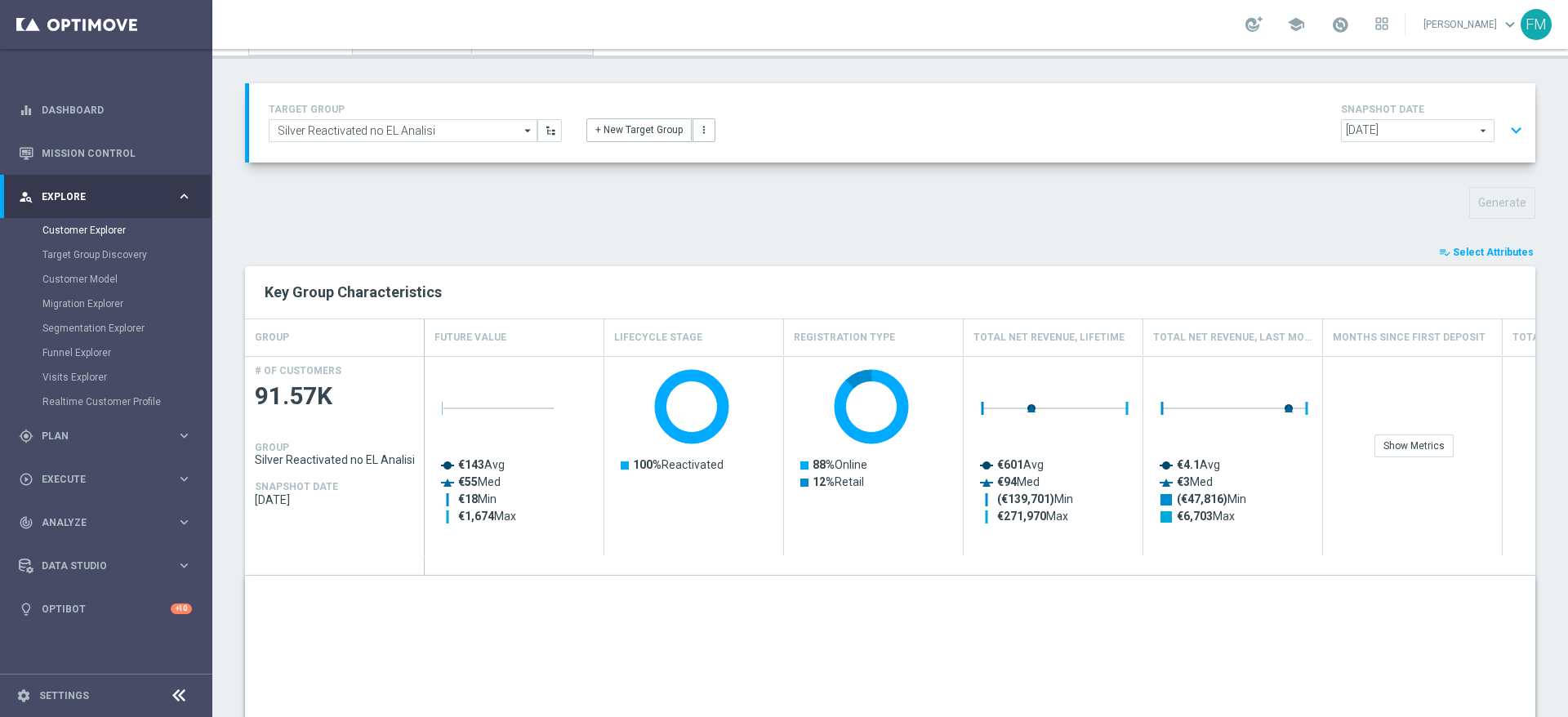
click at [1457, 255] on span "Select Attributes" at bounding box center [1492, 253] width 80 height 11
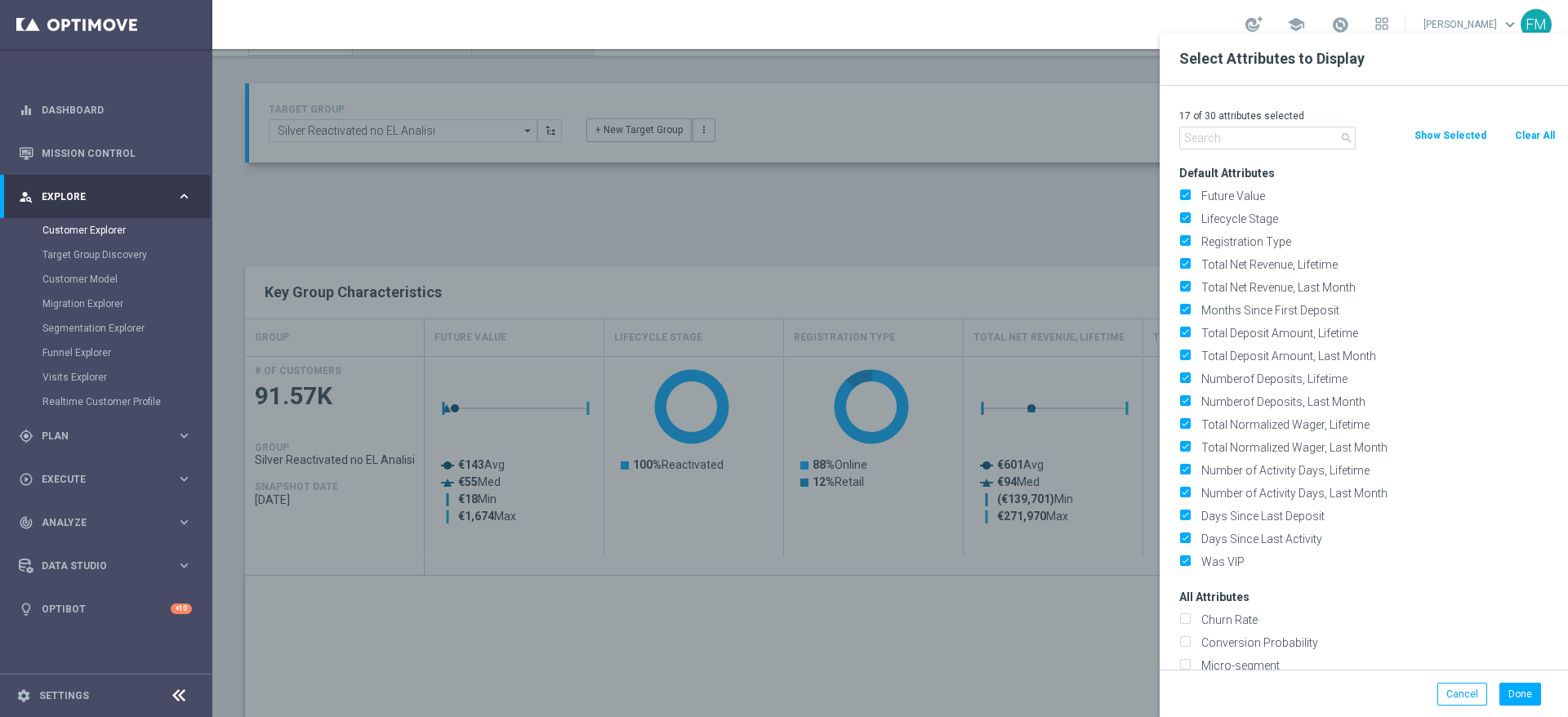
click at [1537, 134] on button "Clear All" at bounding box center [1535, 135] width 44 height 18
checkbox input "false"
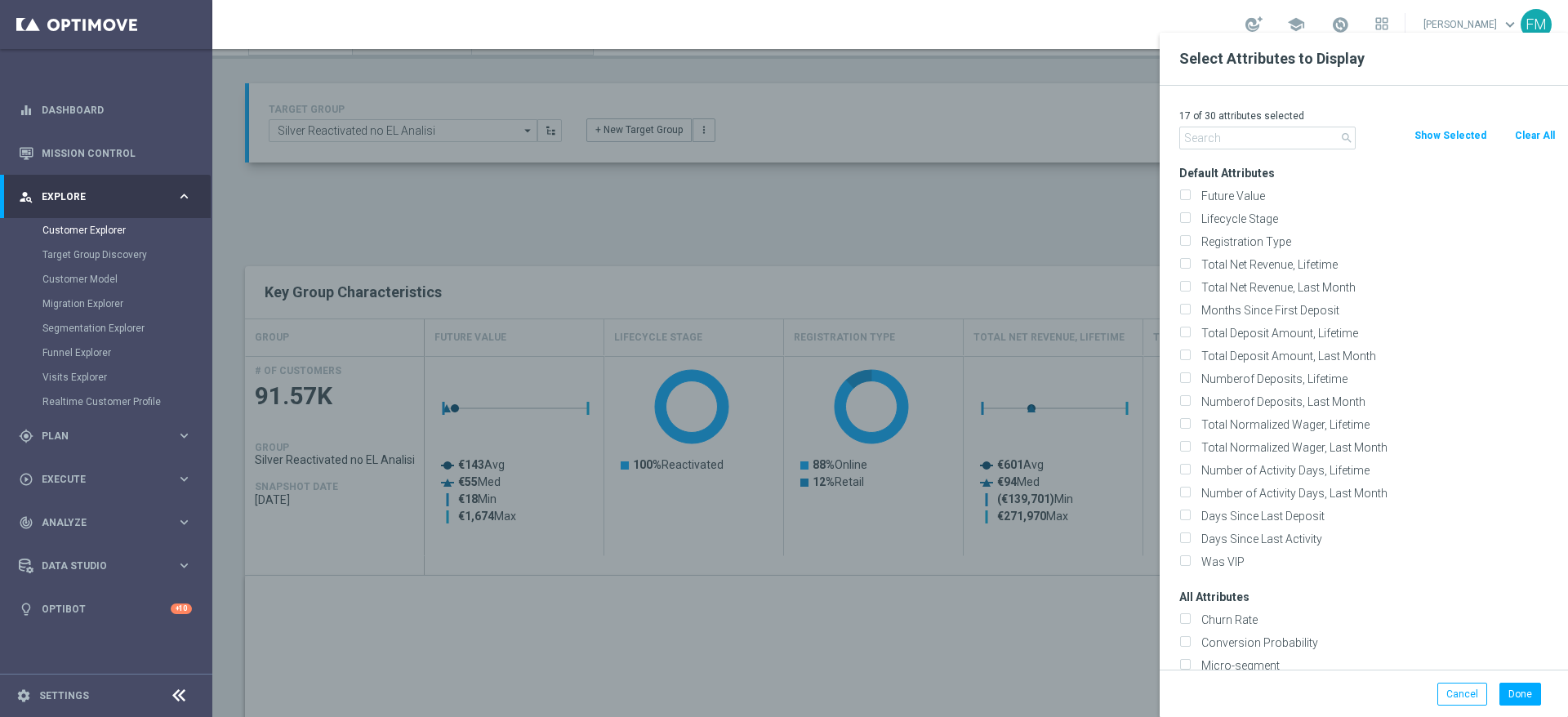
checkbox input "false"
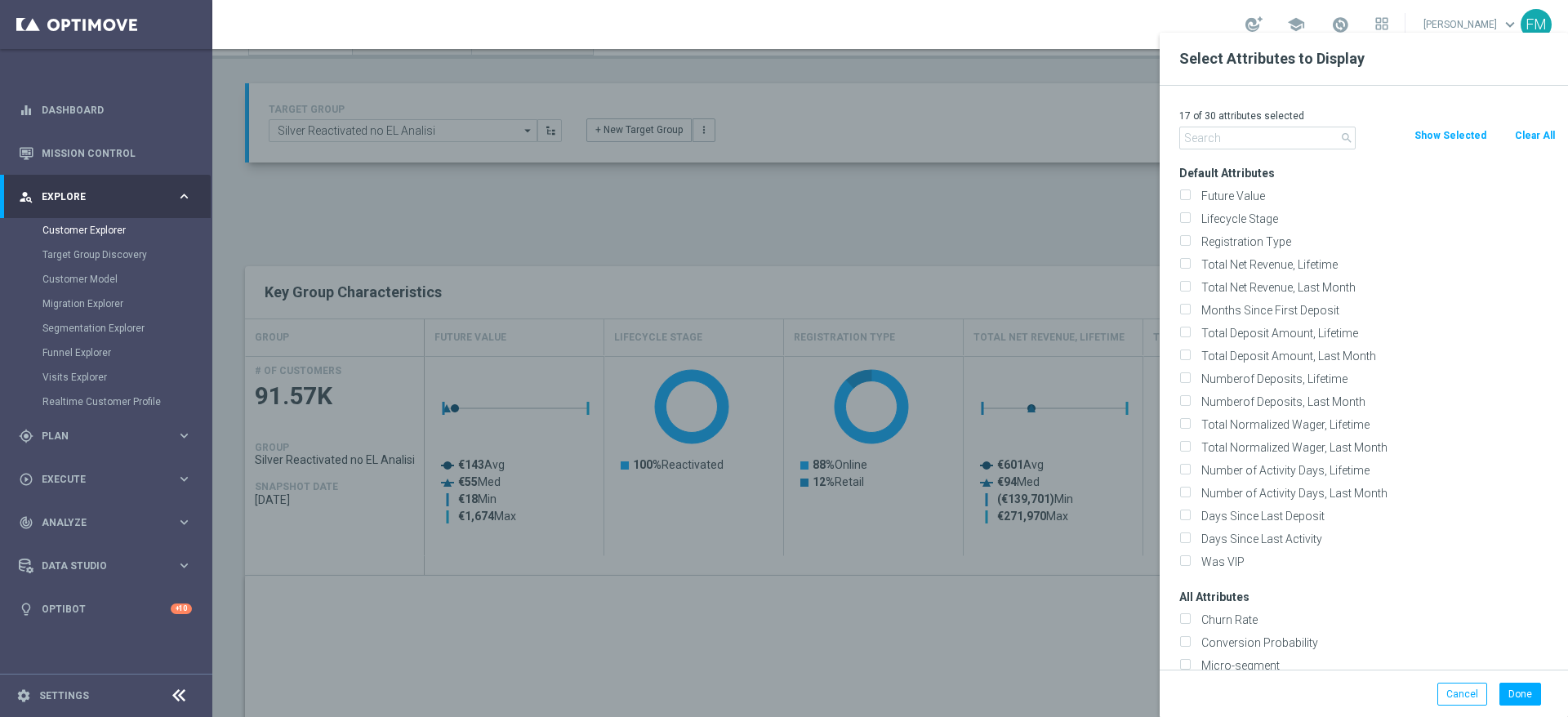
checkbox input "false"
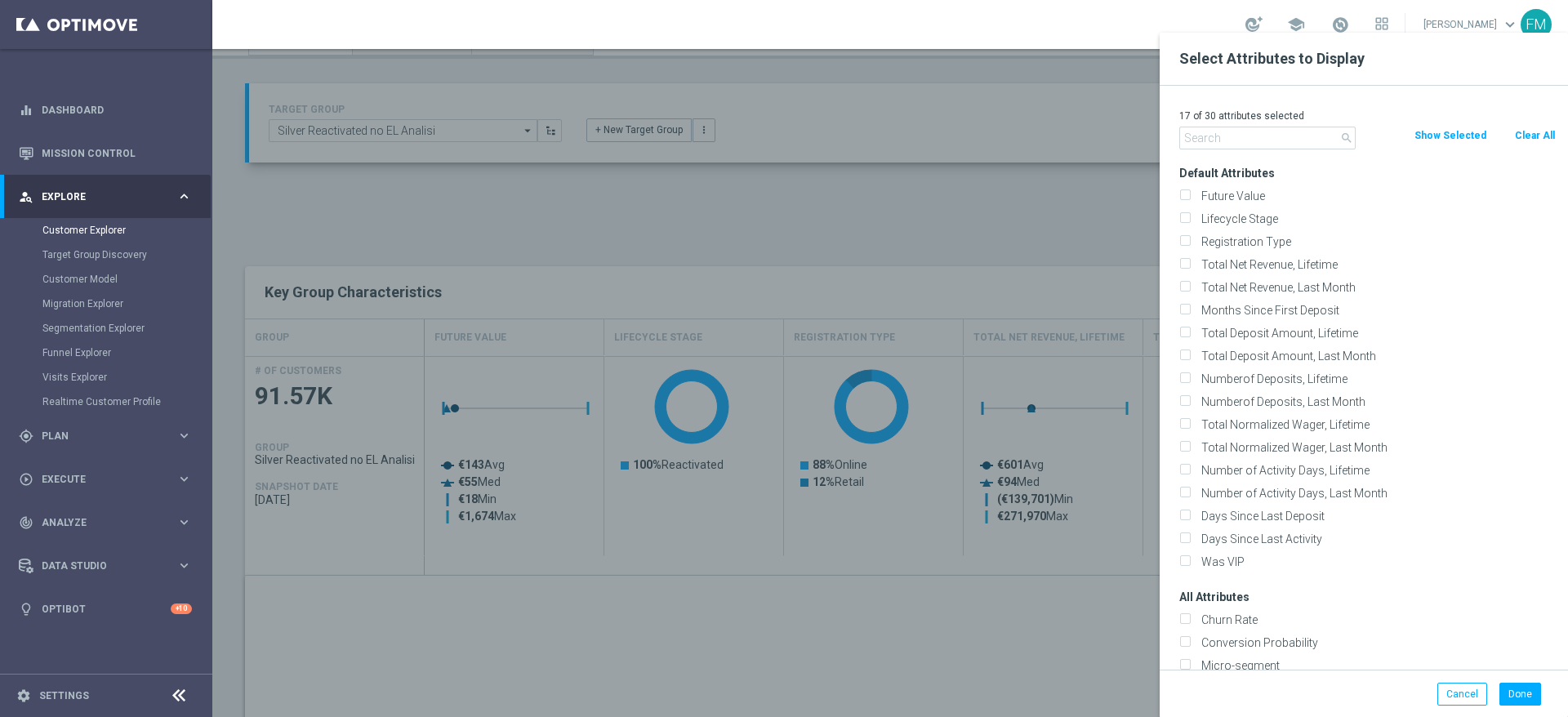
checkbox input "false"
click at [1187, 219] on input "Lifecycle Stage" at bounding box center [1184, 220] width 10 height 10
checkbox input "true"
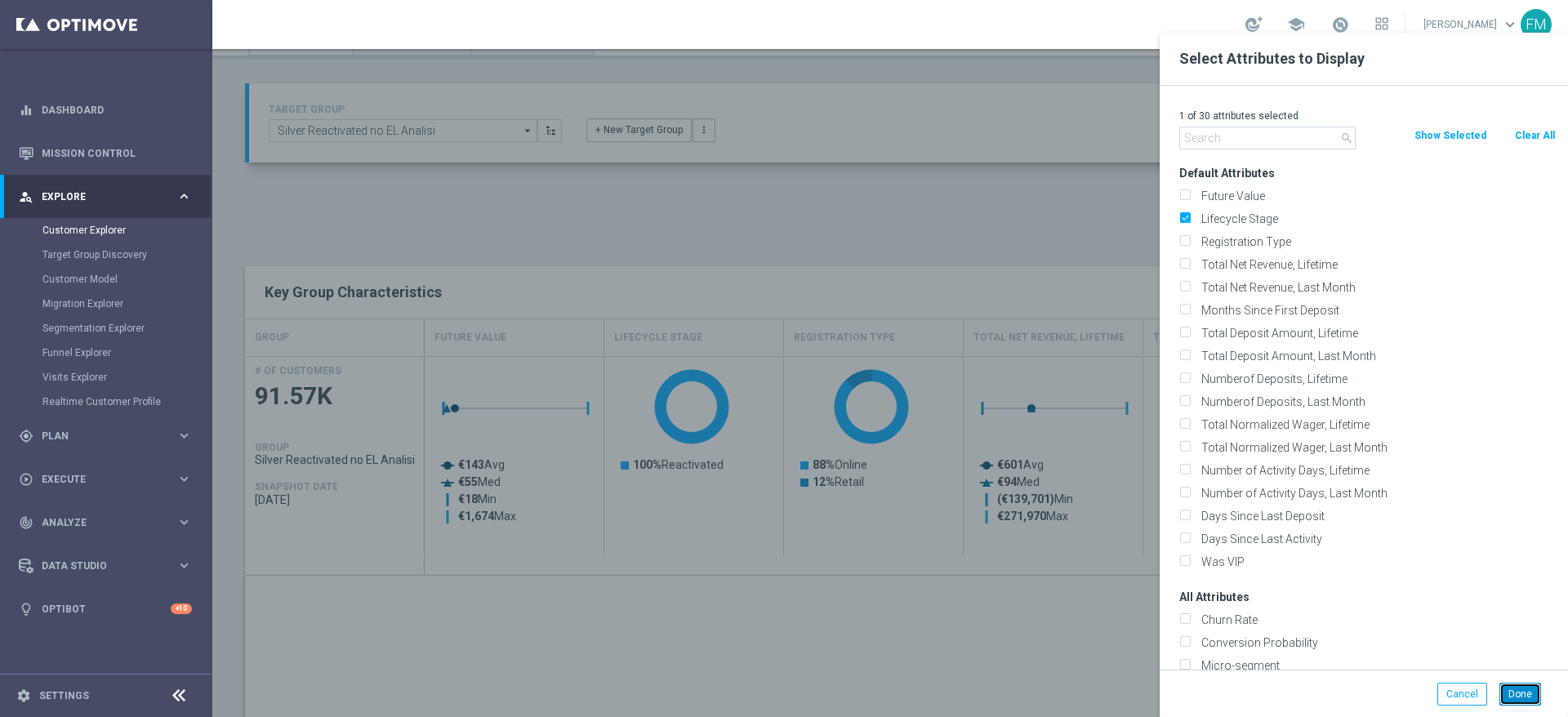
click at [1504, 696] on button "Done" at bounding box center [1520, 694] width 42 height 23
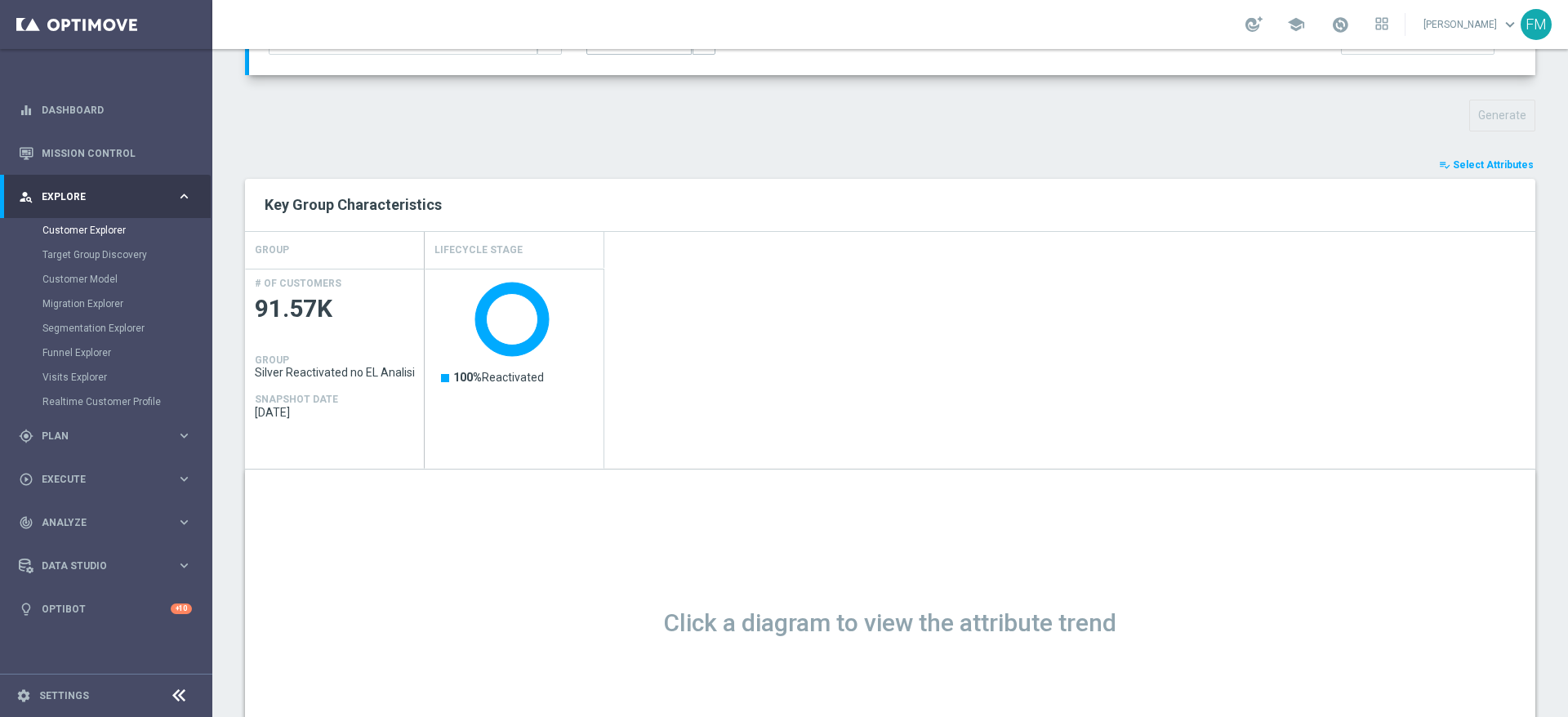
scroll to position [493, 0]
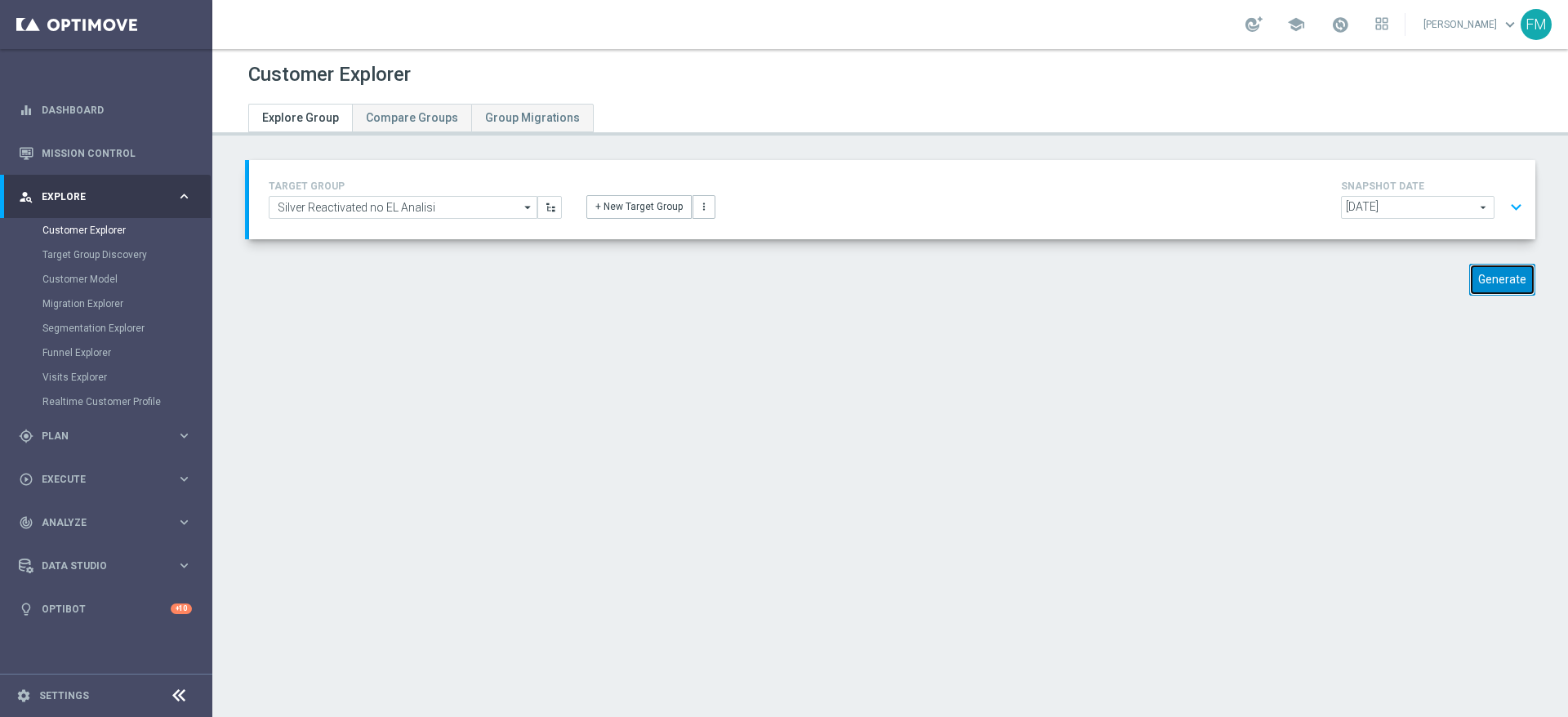
click at [1469, 283] on button "Generate" at bounding box center [1502, 280] width 66 height 32
type input "2024-09-21"
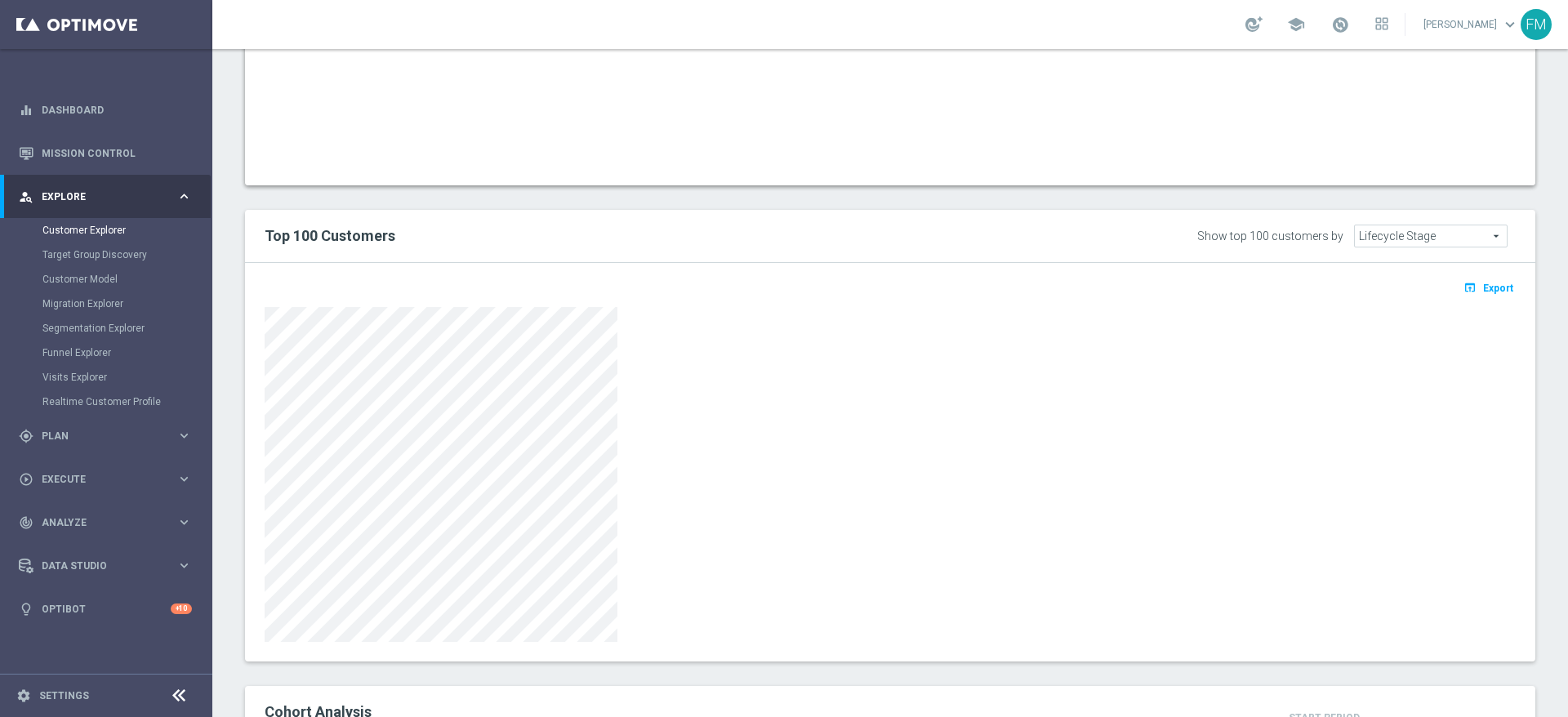
scroll to position [852, 0]
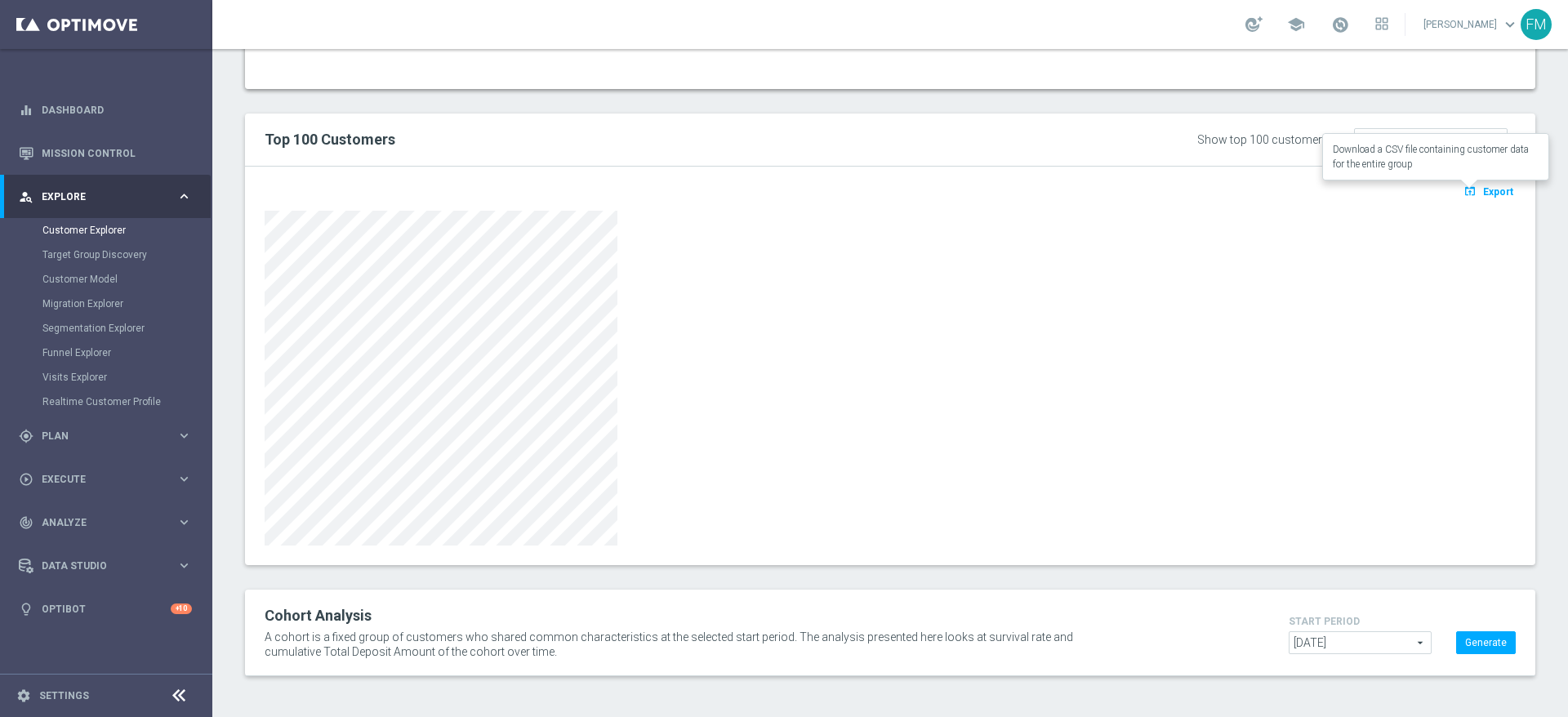
click at [1463, 187] on icon "open_in_browser" at bounding box center [1472, 191] width 17 height 13
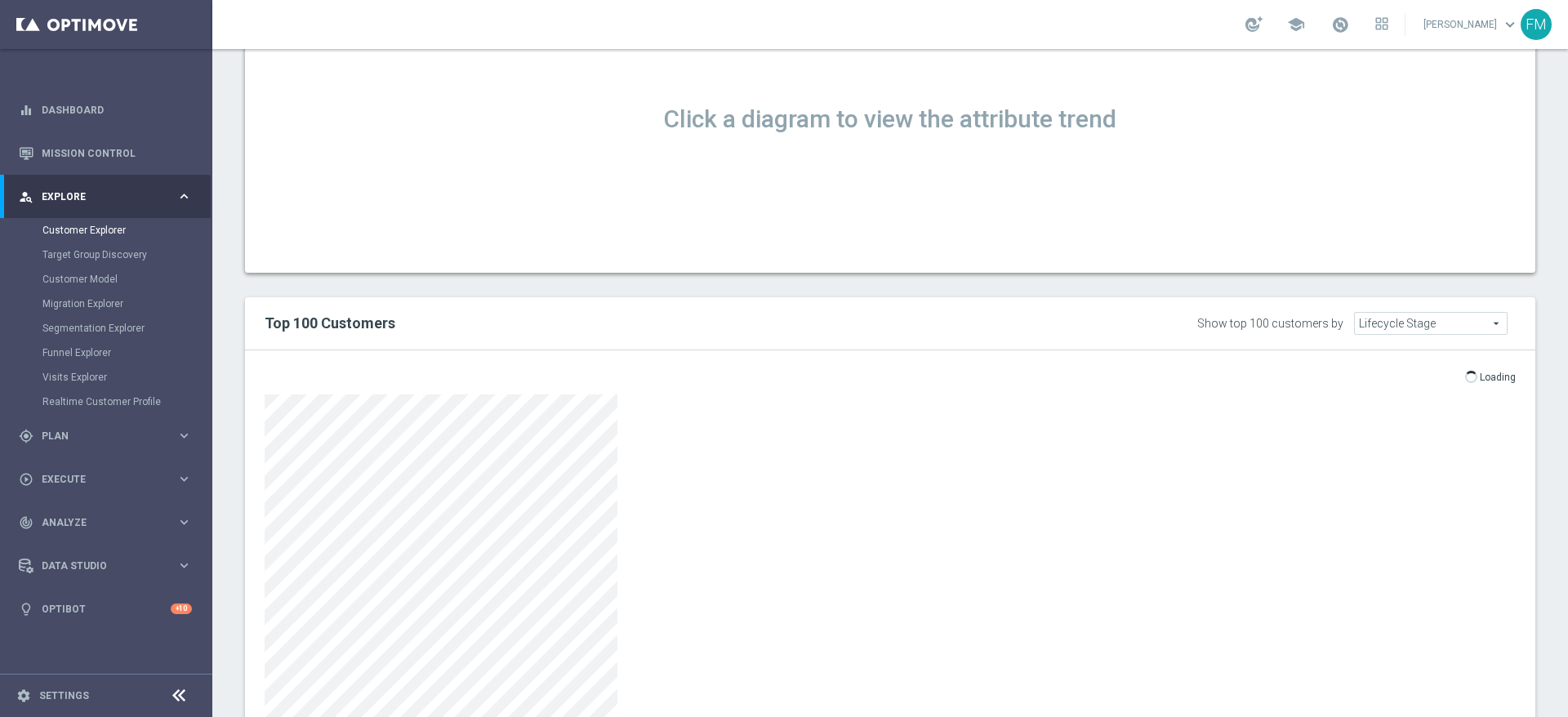
scroll to position [805, 0]
